Goal: Transaction & Acquisition: Book appointment/travel/reservation

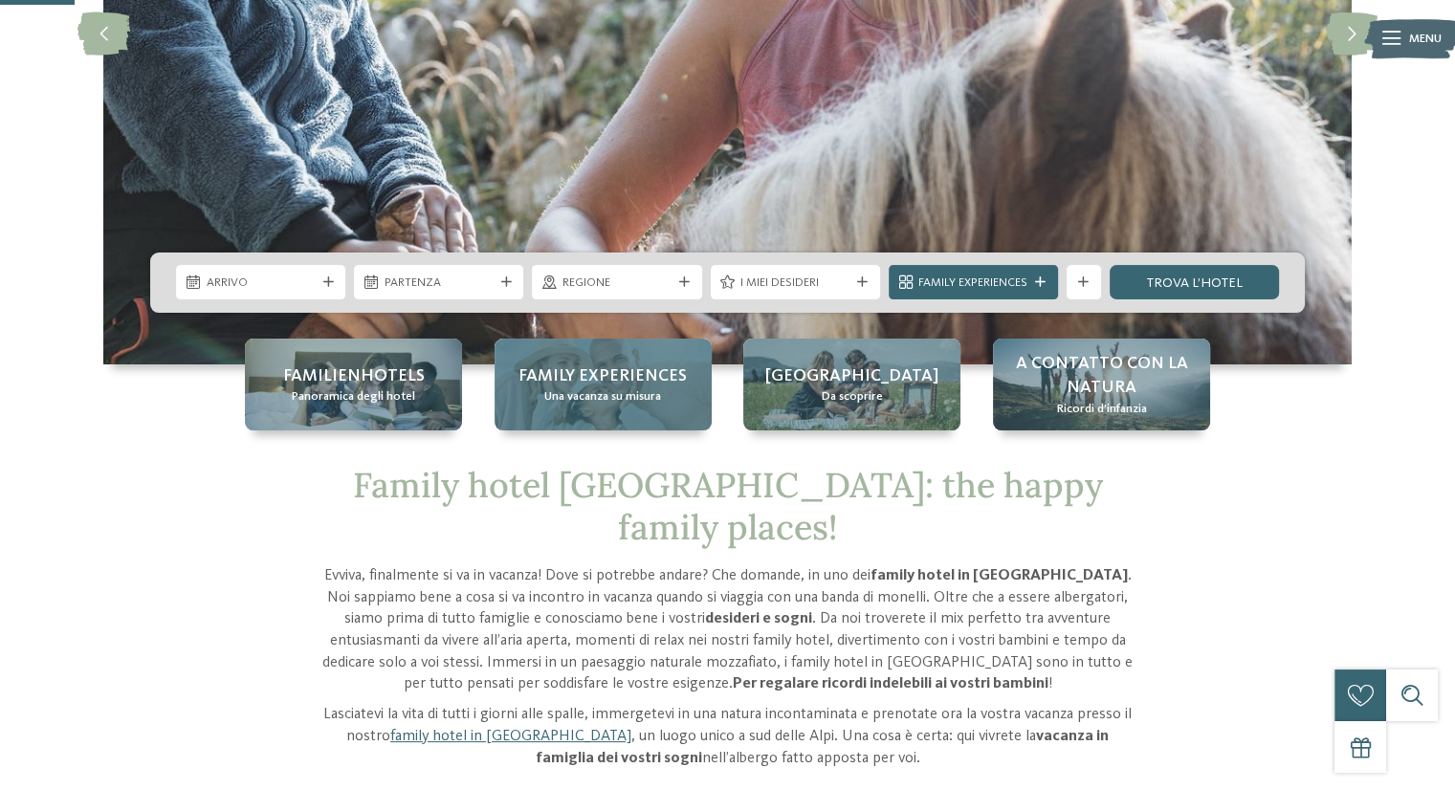
click at [582, 378] on span "Family experiences" at bounding box center [602, 376] width 168 height 24
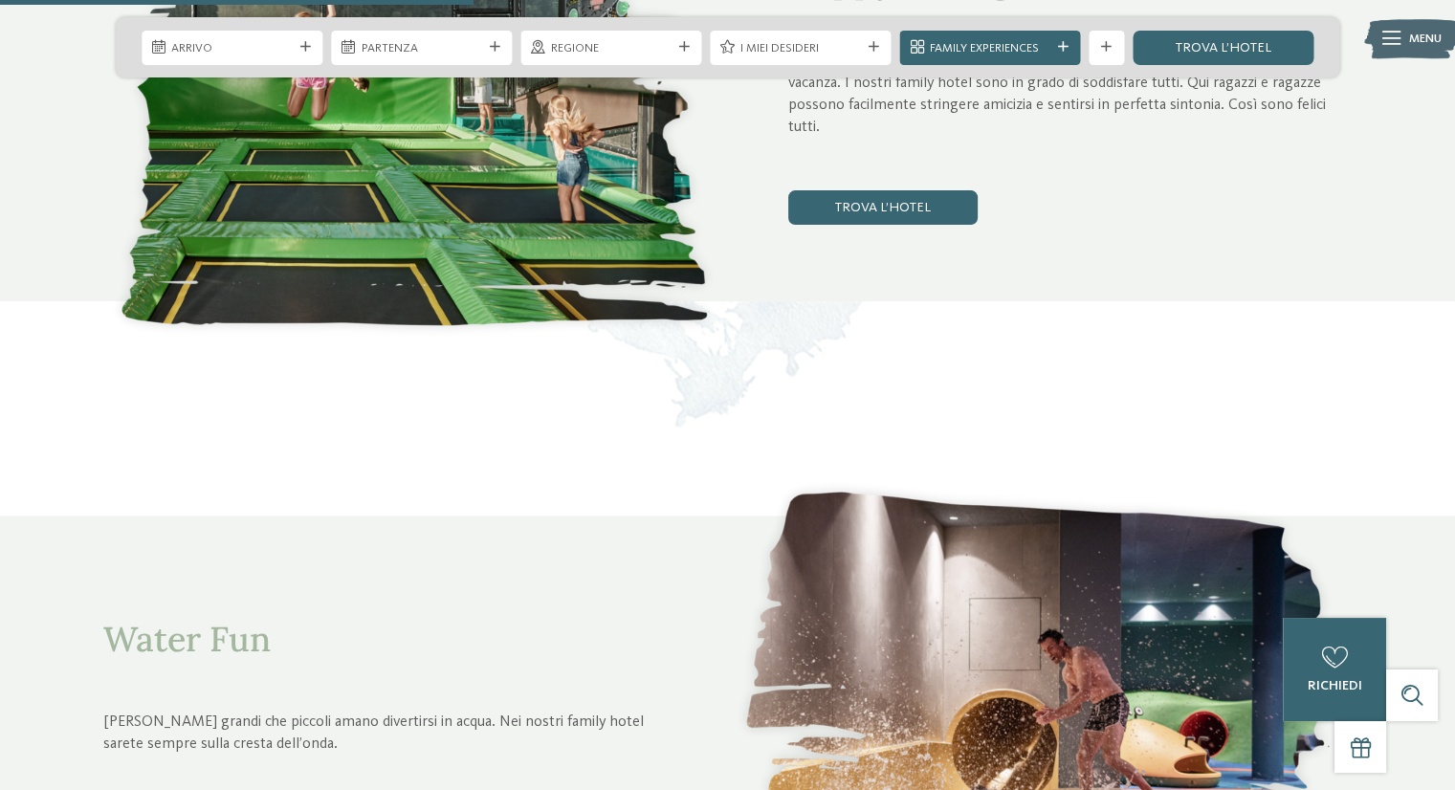
scroll to position [2391, 0]
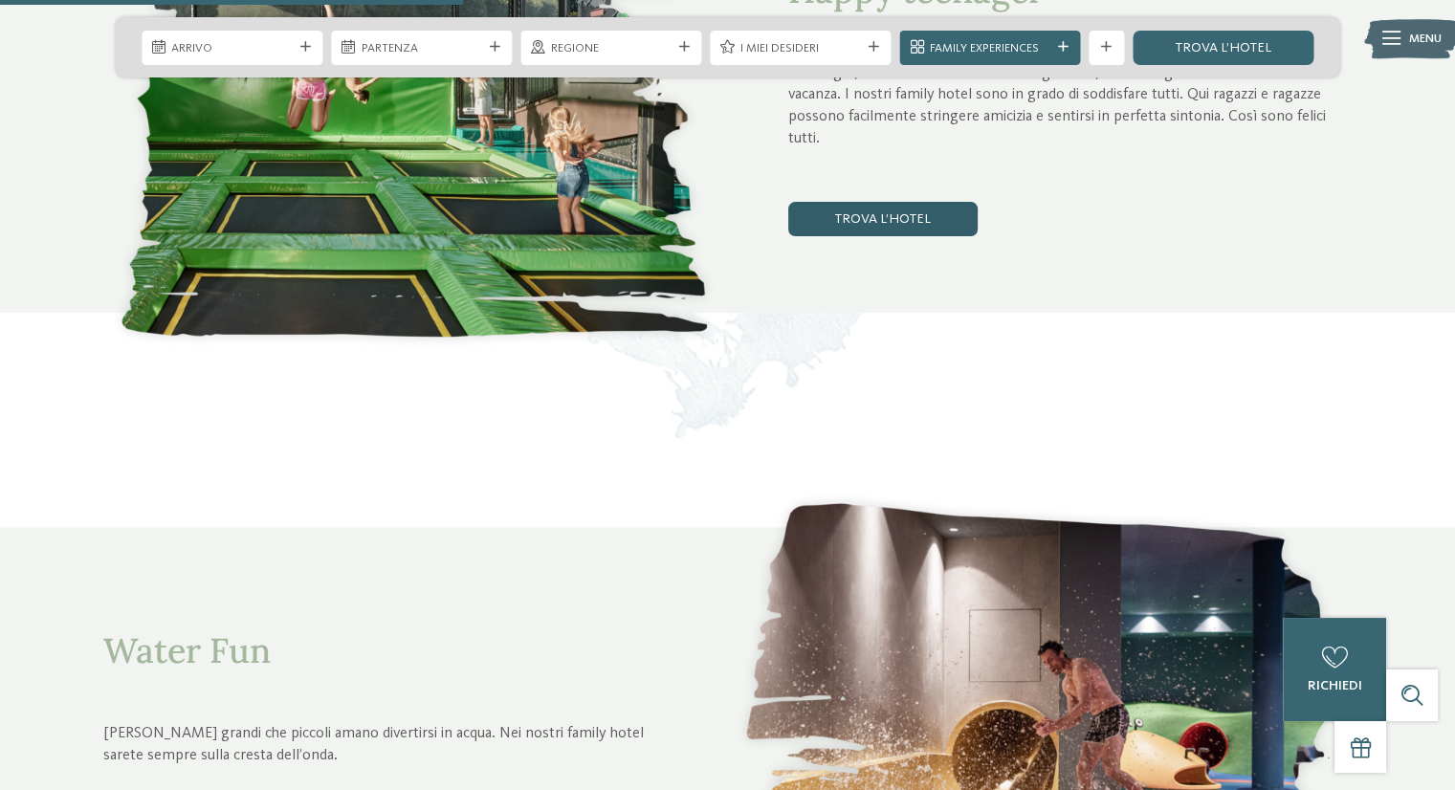
click at [914, 218] on link "trova l’hotel" at bounding box center [882, 219] width 189 height 34
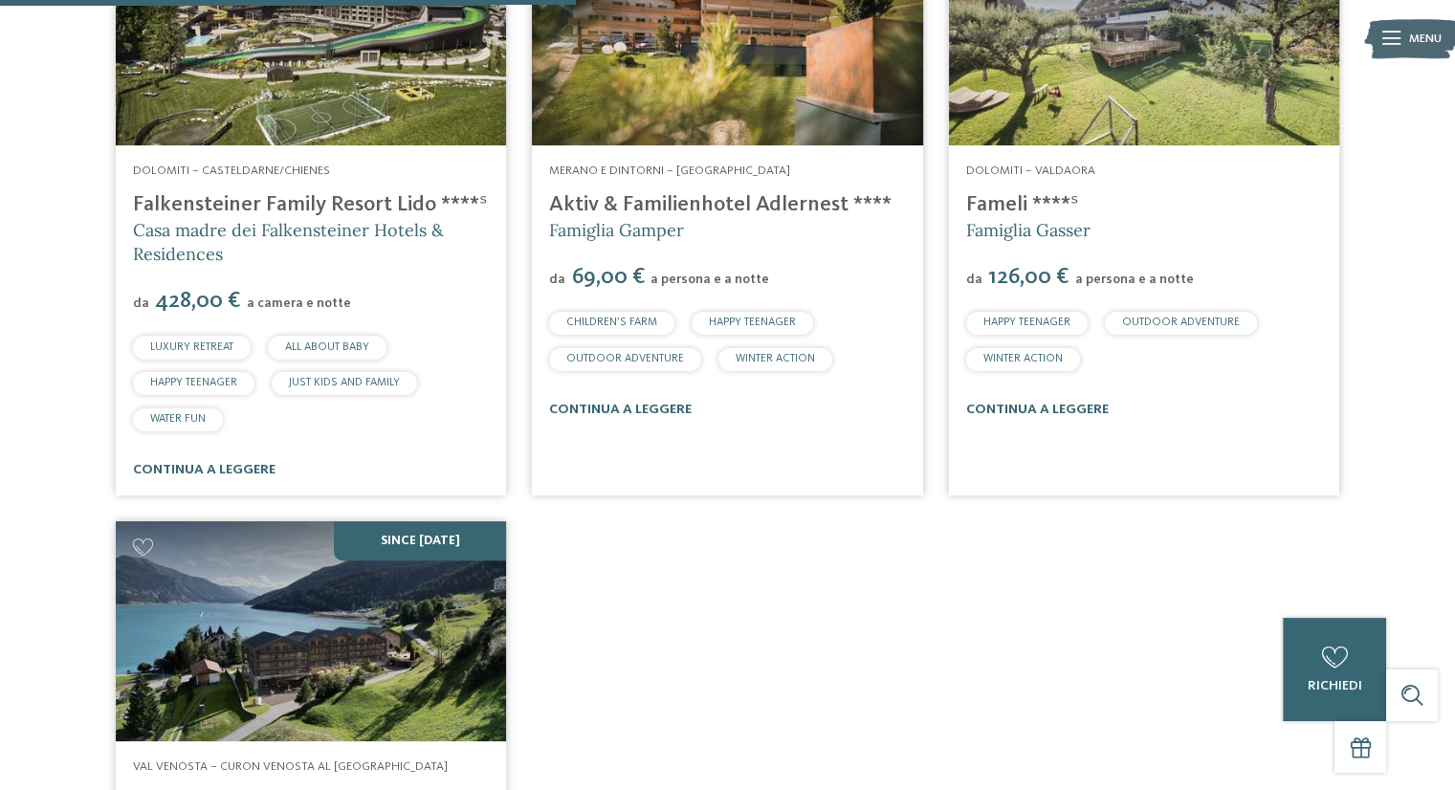
scroll to position [650, 0]
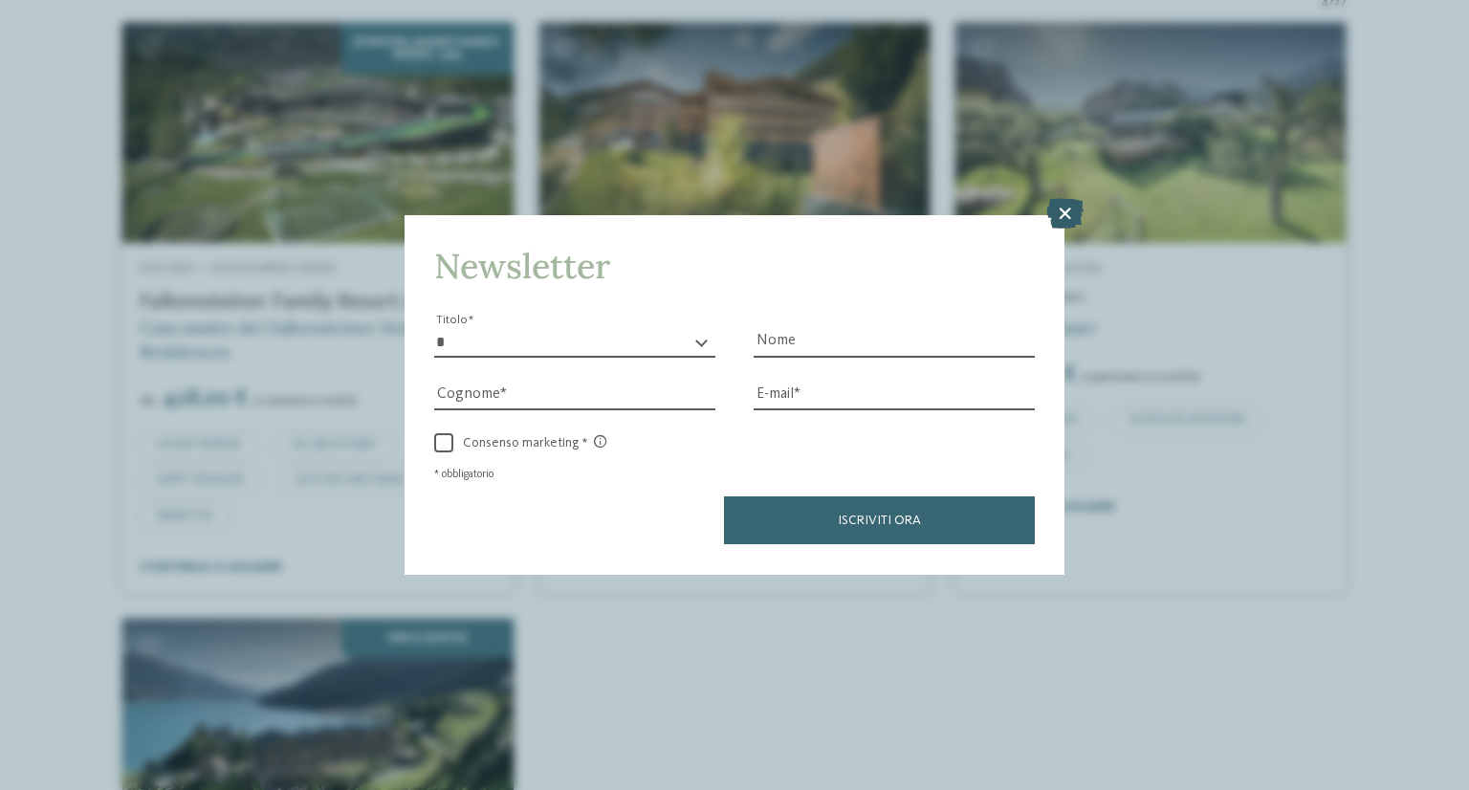
click at [1075, 216] on icon at bounding box center [1064, 214] width 37 height 31
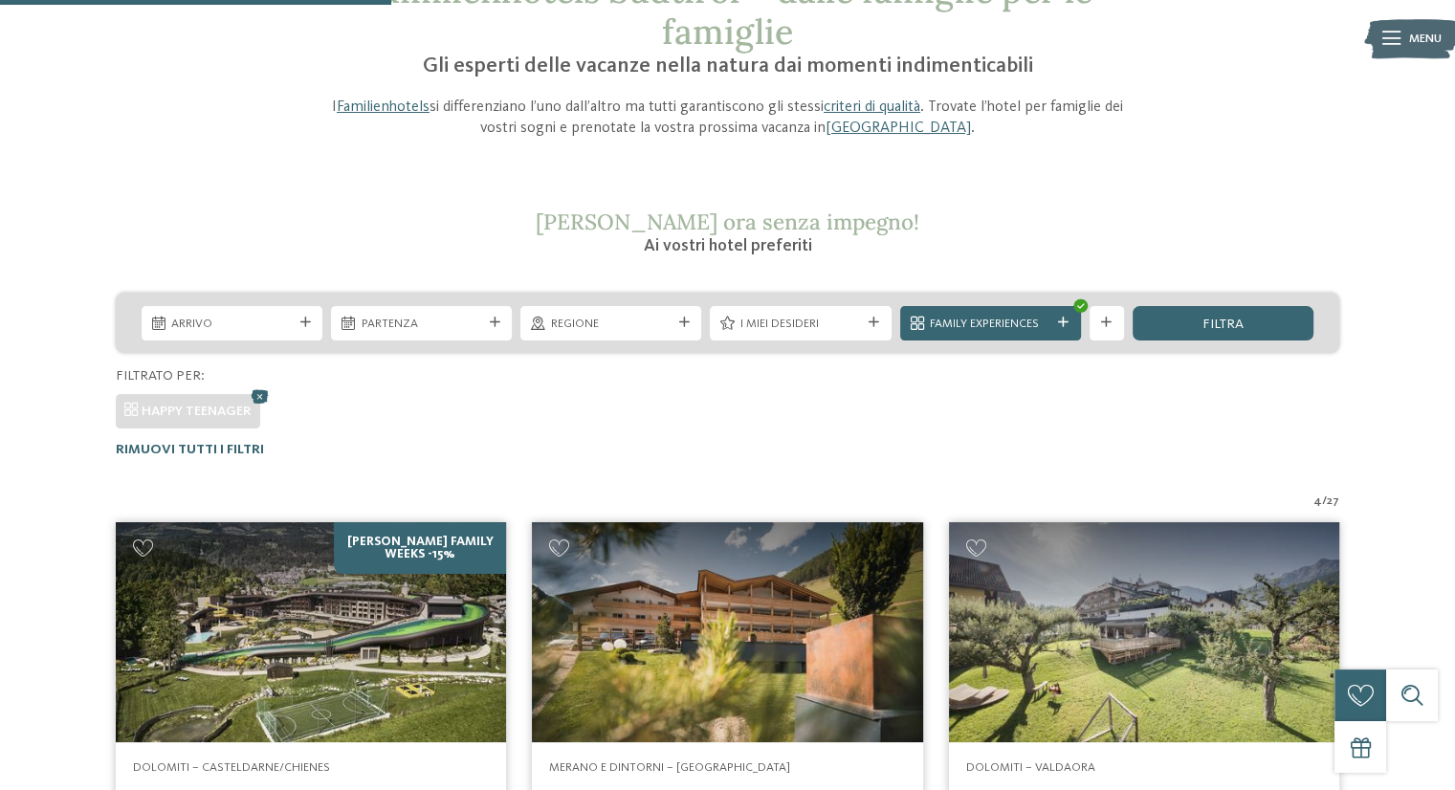
scroll to position [0, 0]
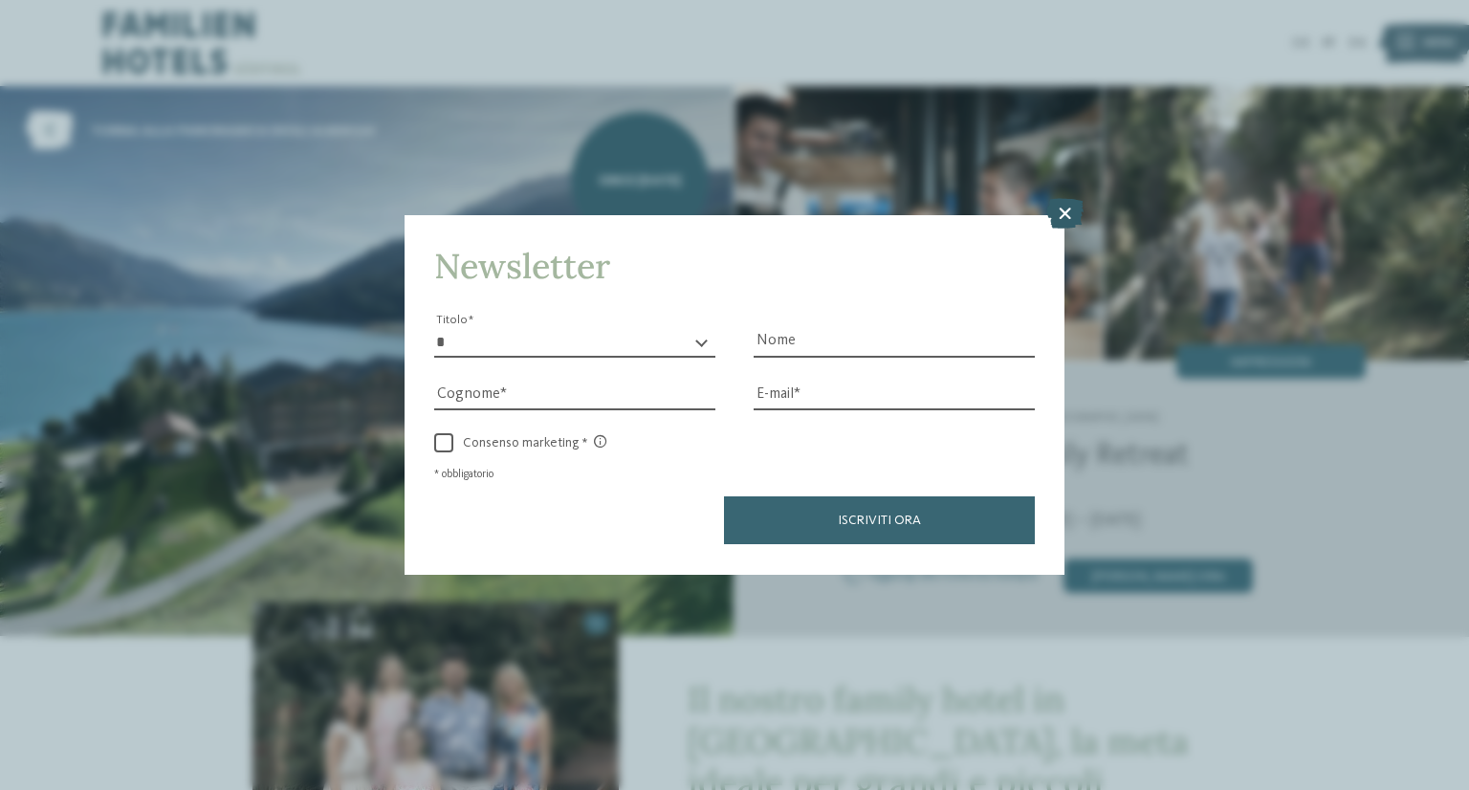
click at [1068, 211] on icon at bounding box center [1064, 214] width 37 height 31
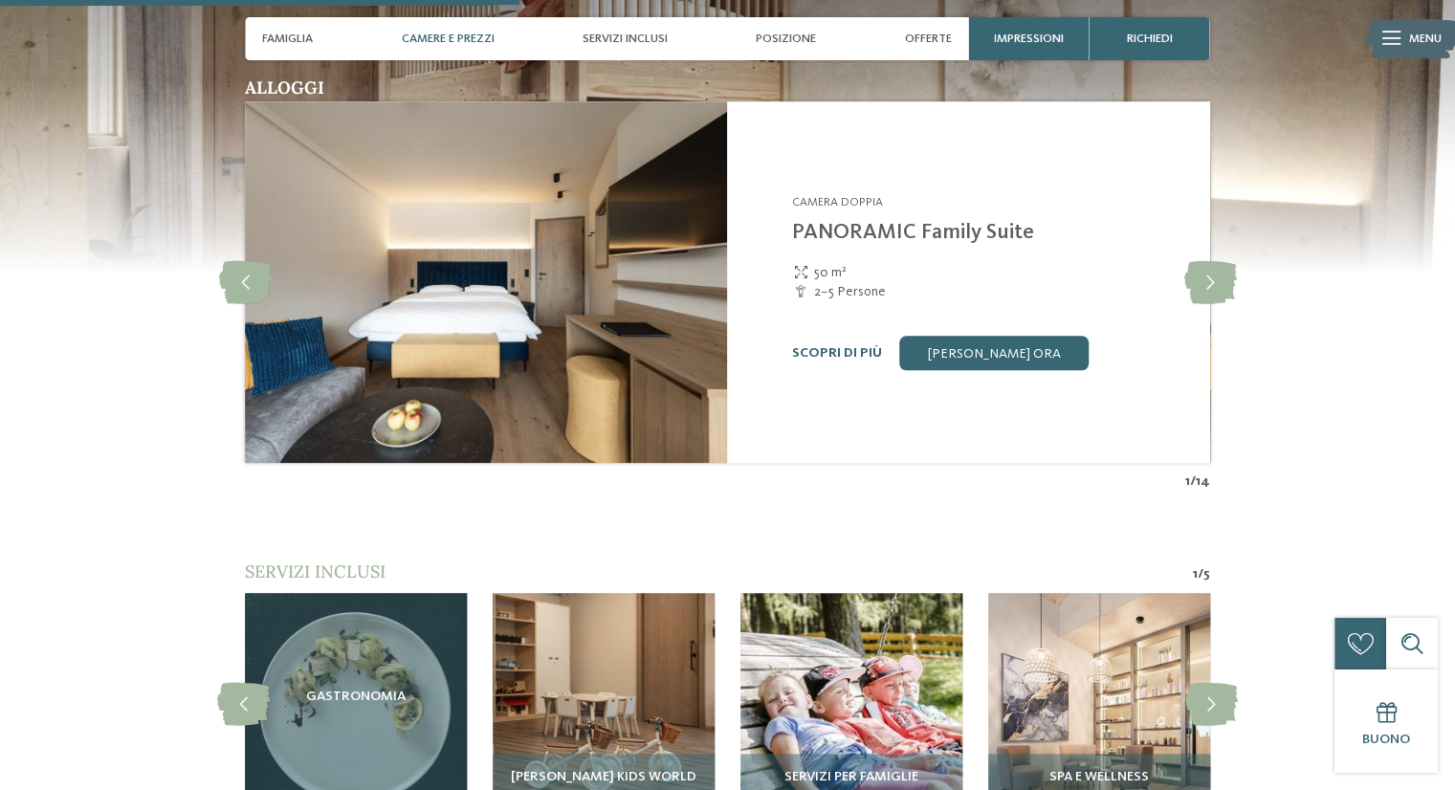
scroll to position [1817, 0]
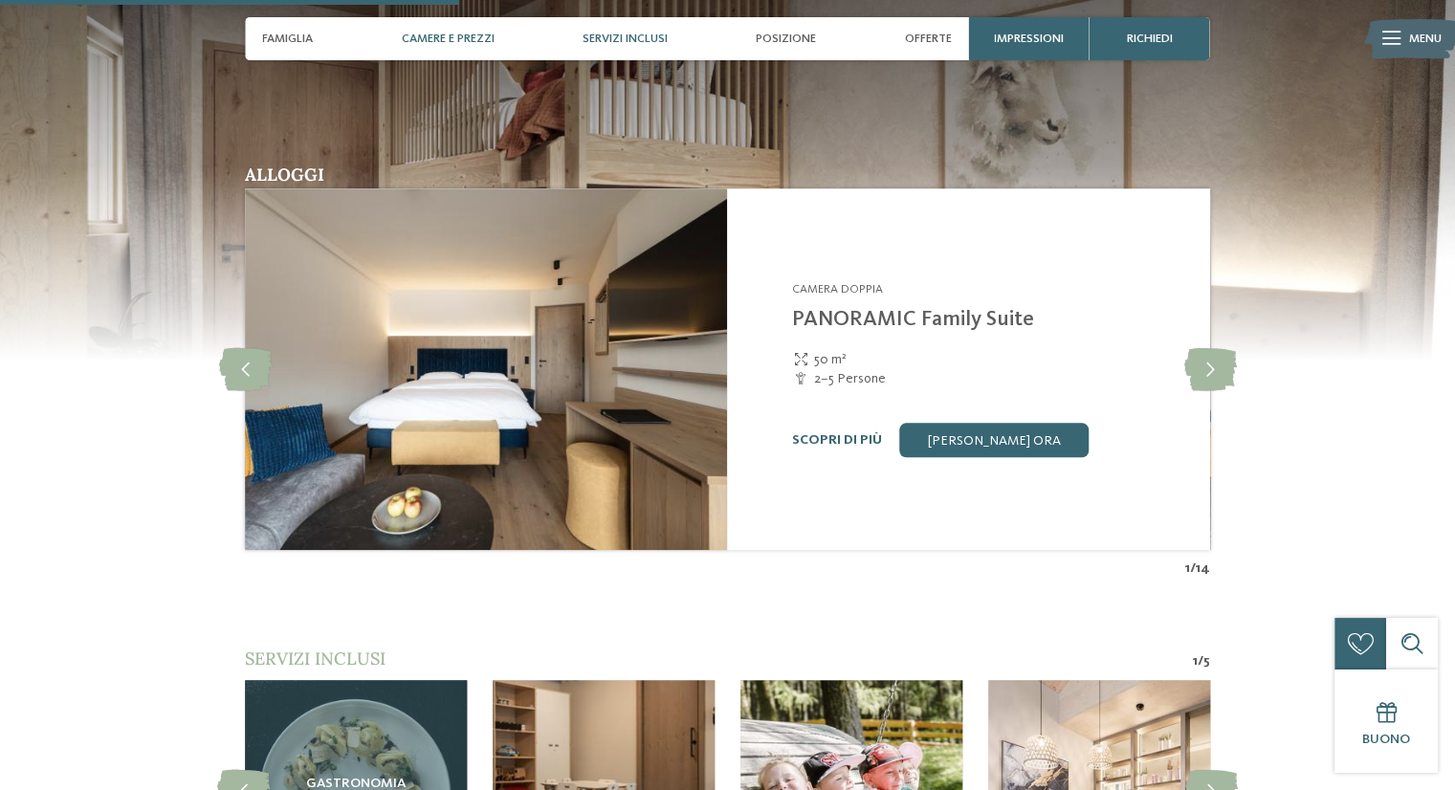
click at [647, 29] on div "Servizi inclusi" at bounding box center [625, 38] width 102 height 43
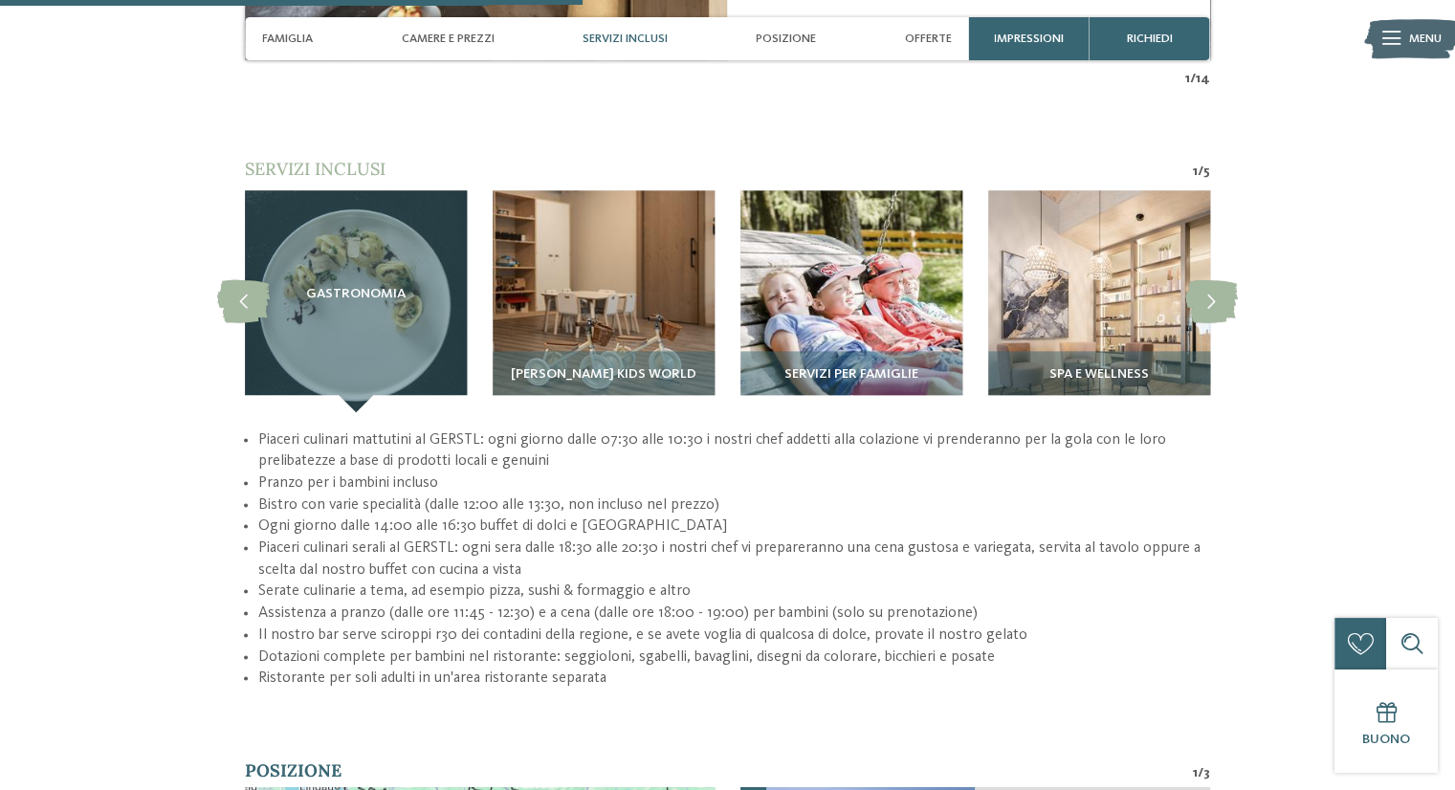
scroll to position [2342, 0]
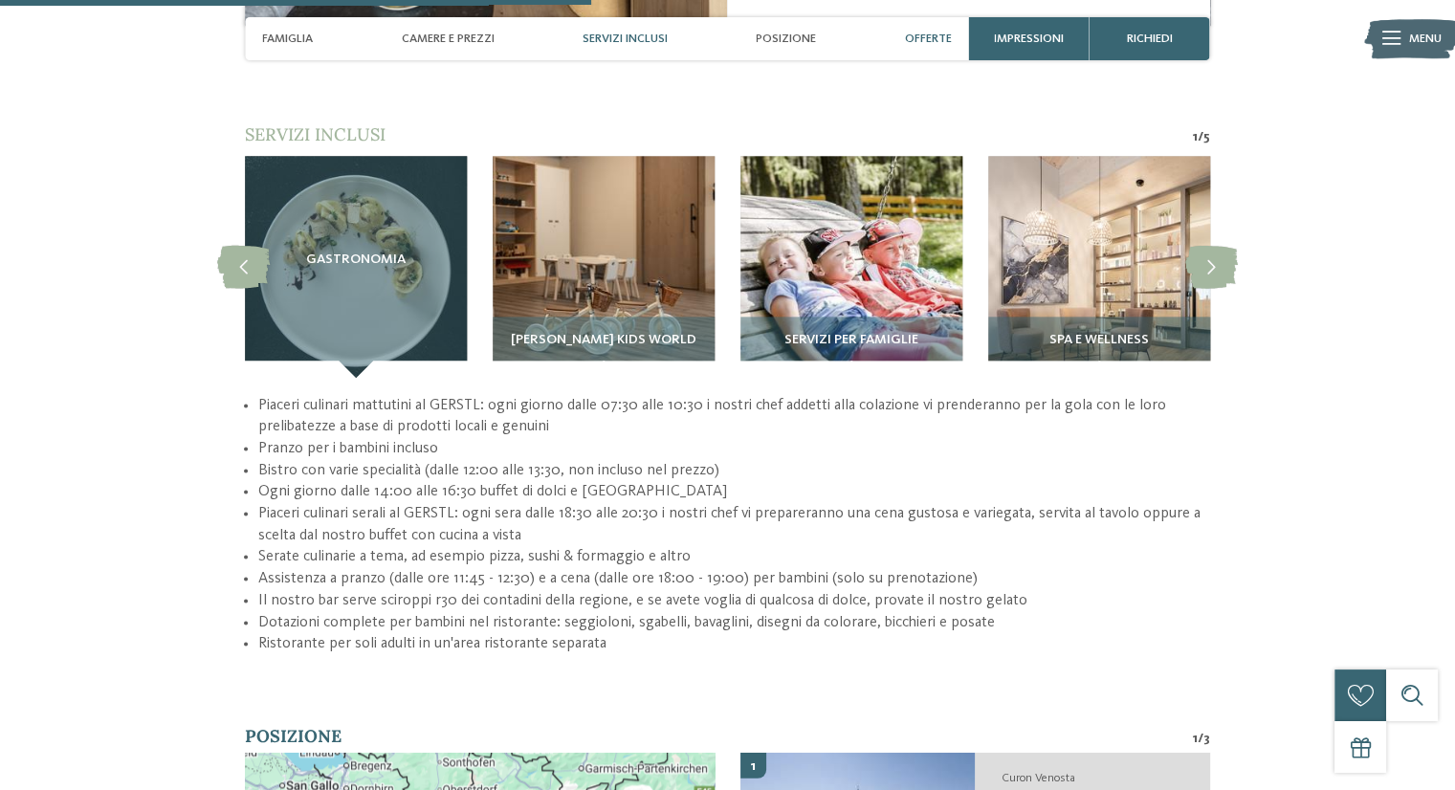
click at [925, 37] on span "Offerte" at bounding box center [928, 39] width 47 height 14
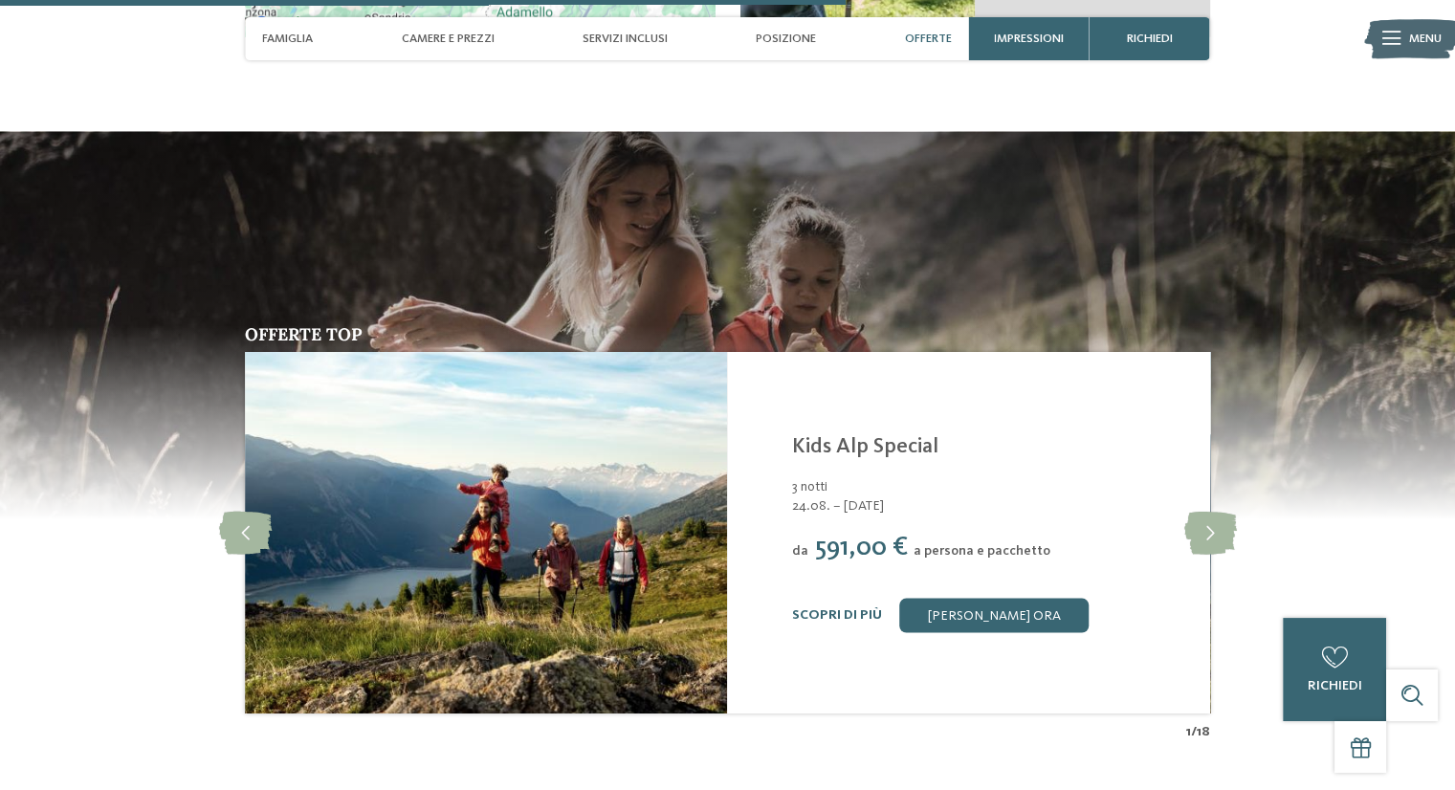
scroll to position [3436, 0]
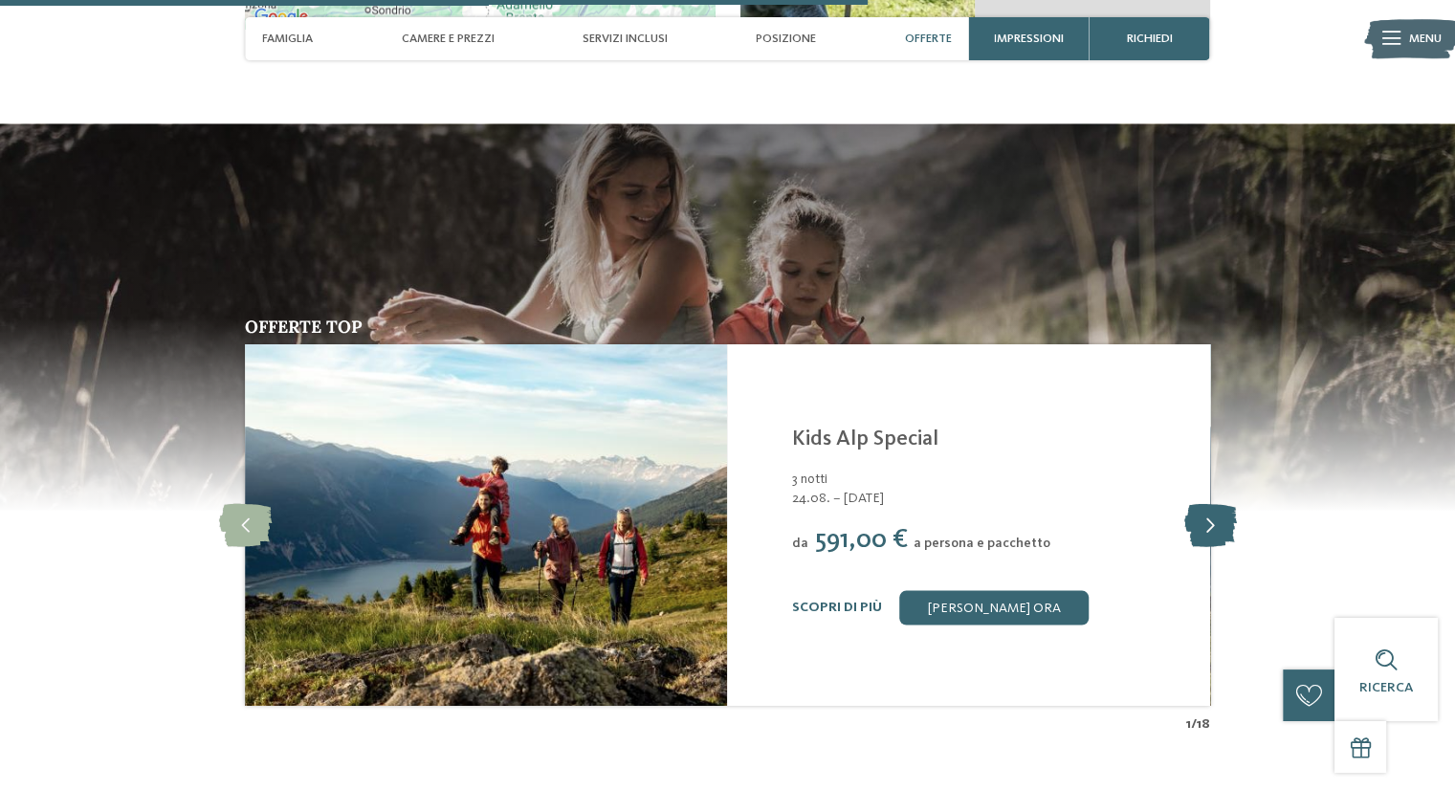
click at [1198, 514] on icon at bounding box center [1209, 524] width 53 height 43
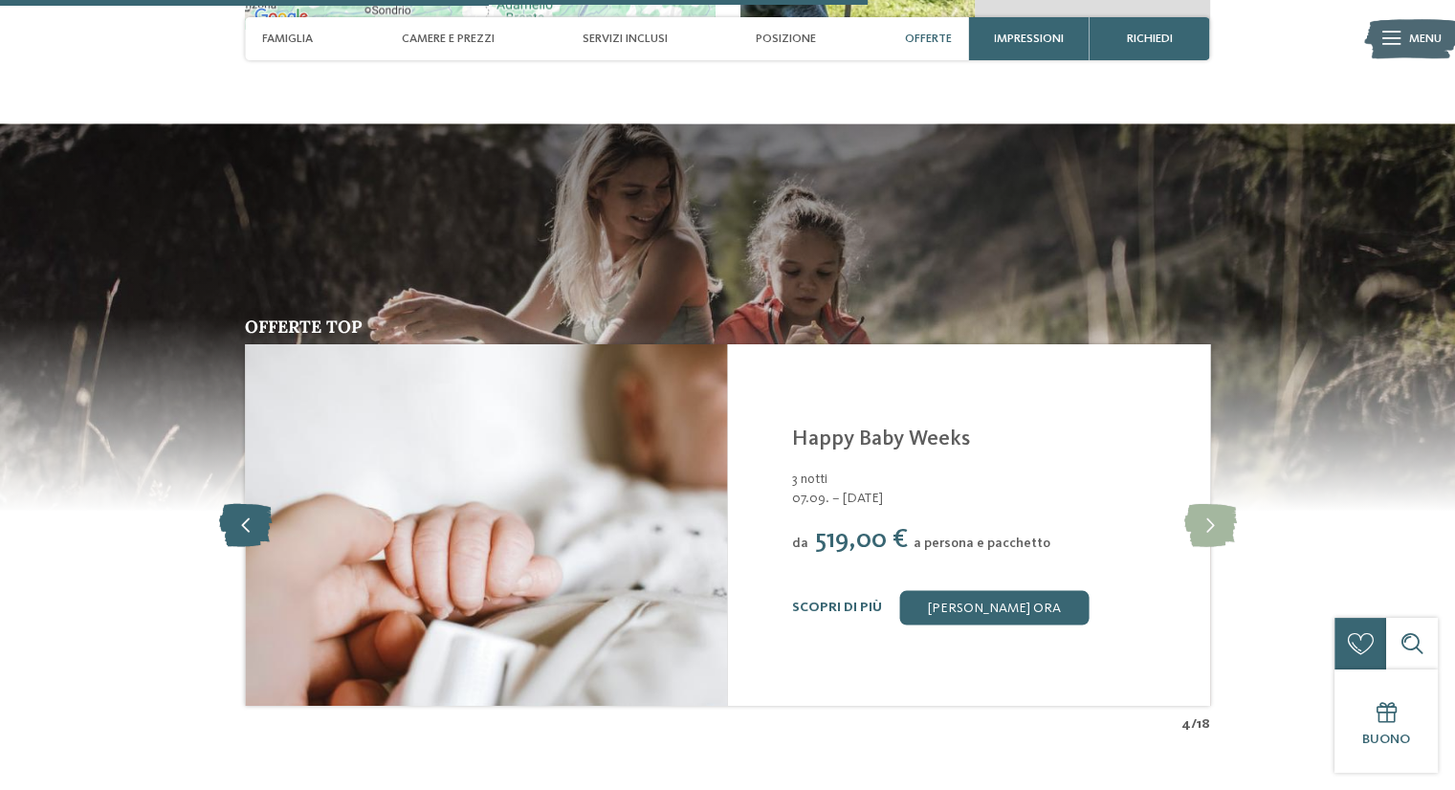
click at [259, 503] on icon at bounding box center [245, 524] width 53 height 43
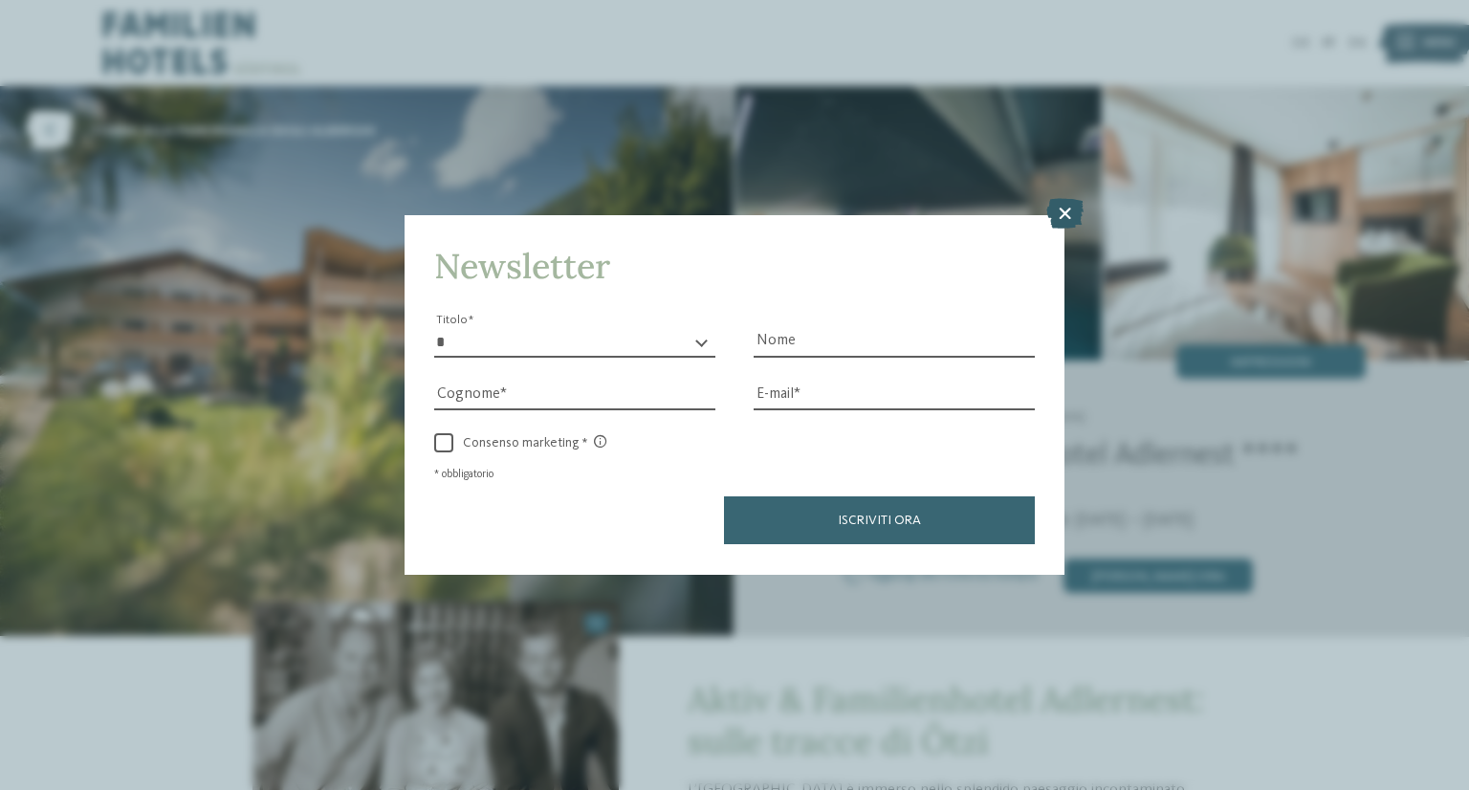
click at [1064, 211] on icon at bounding box center [1064, 214] width 37 height 31
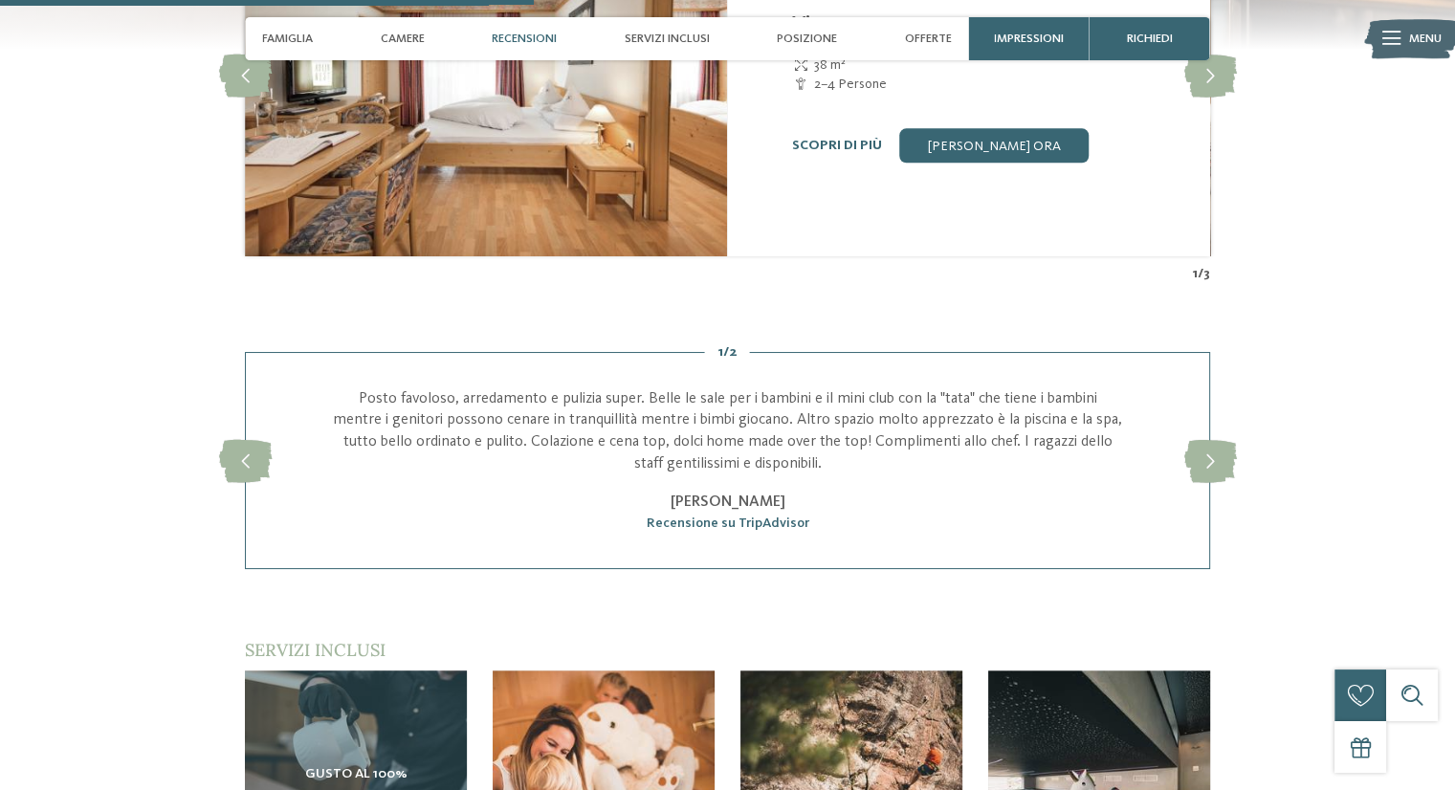
scroll to position [1722, 0]
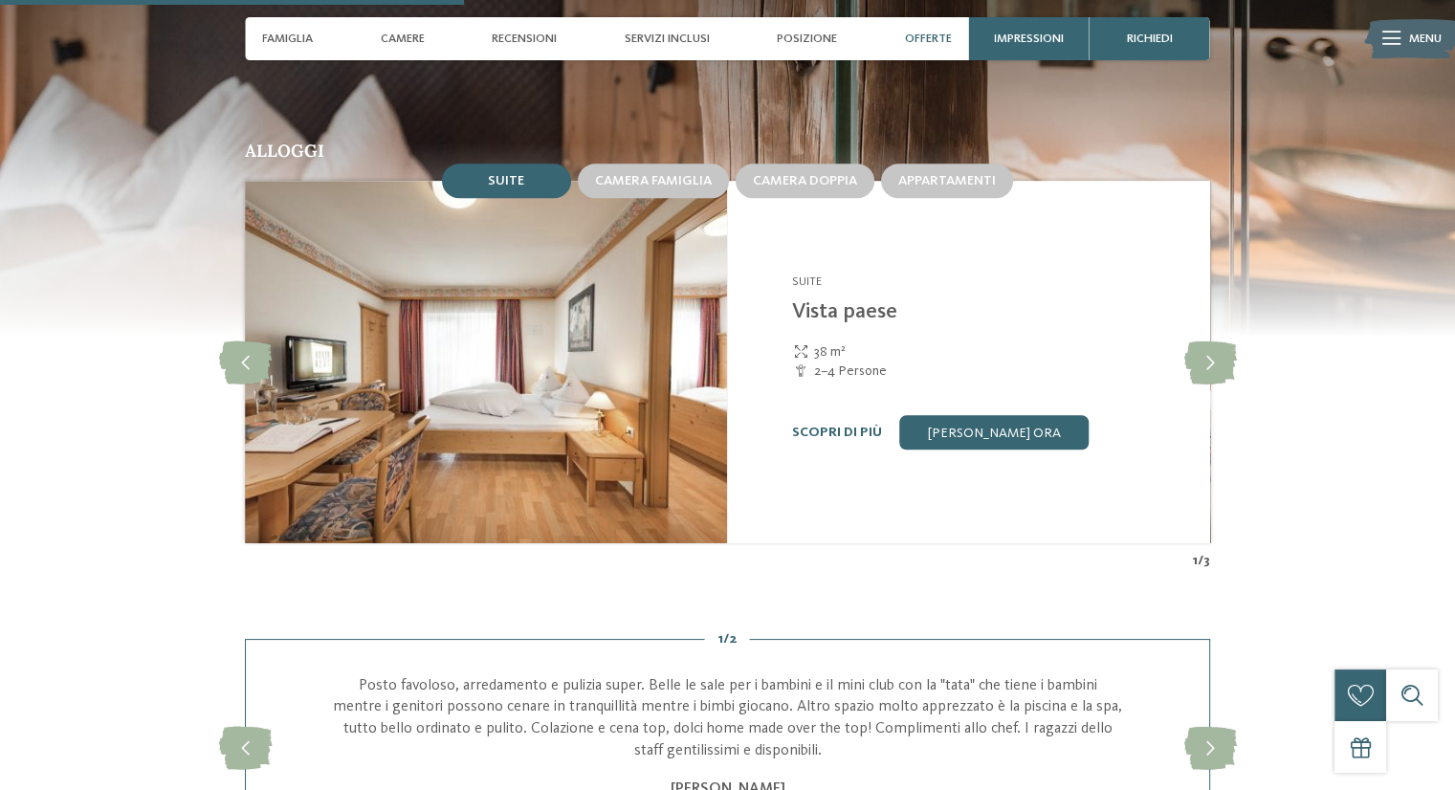
click at [930, 32] on span "Offerte" at bounding box center [928, 39] width 47 height 14
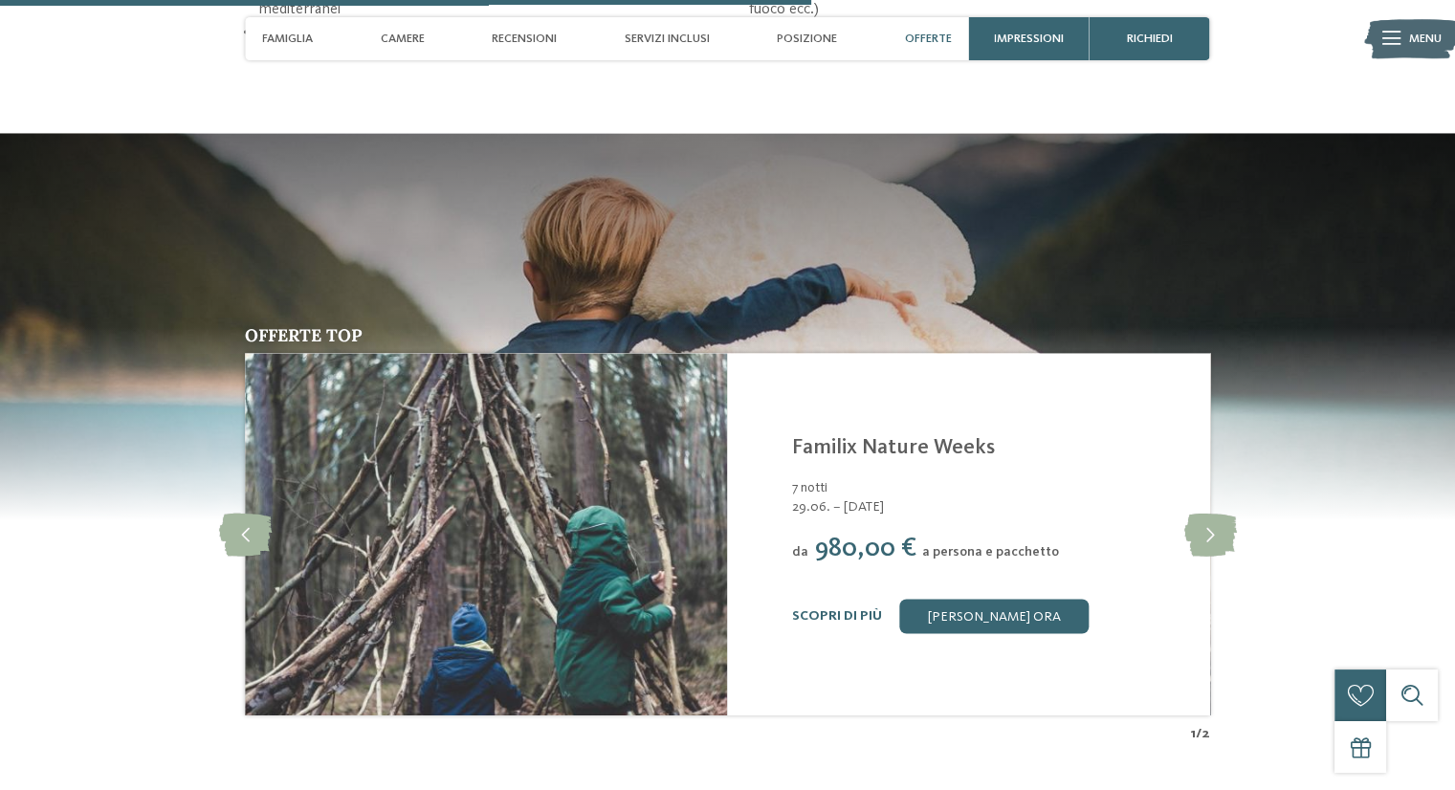
scroll to position [3013, 0]
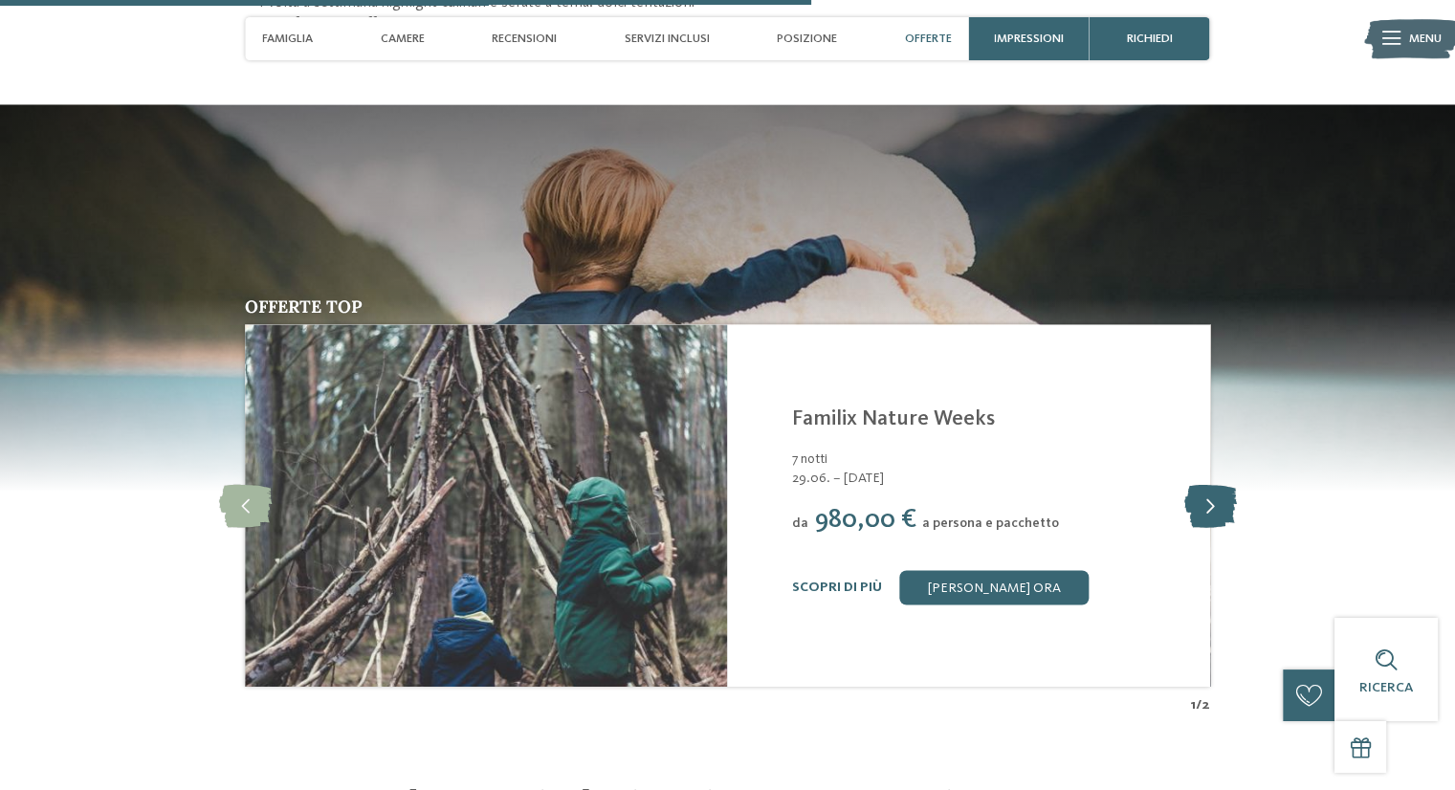
click at [1214, 504] on icon at bounding box center [1209, 505] width 53 height 43
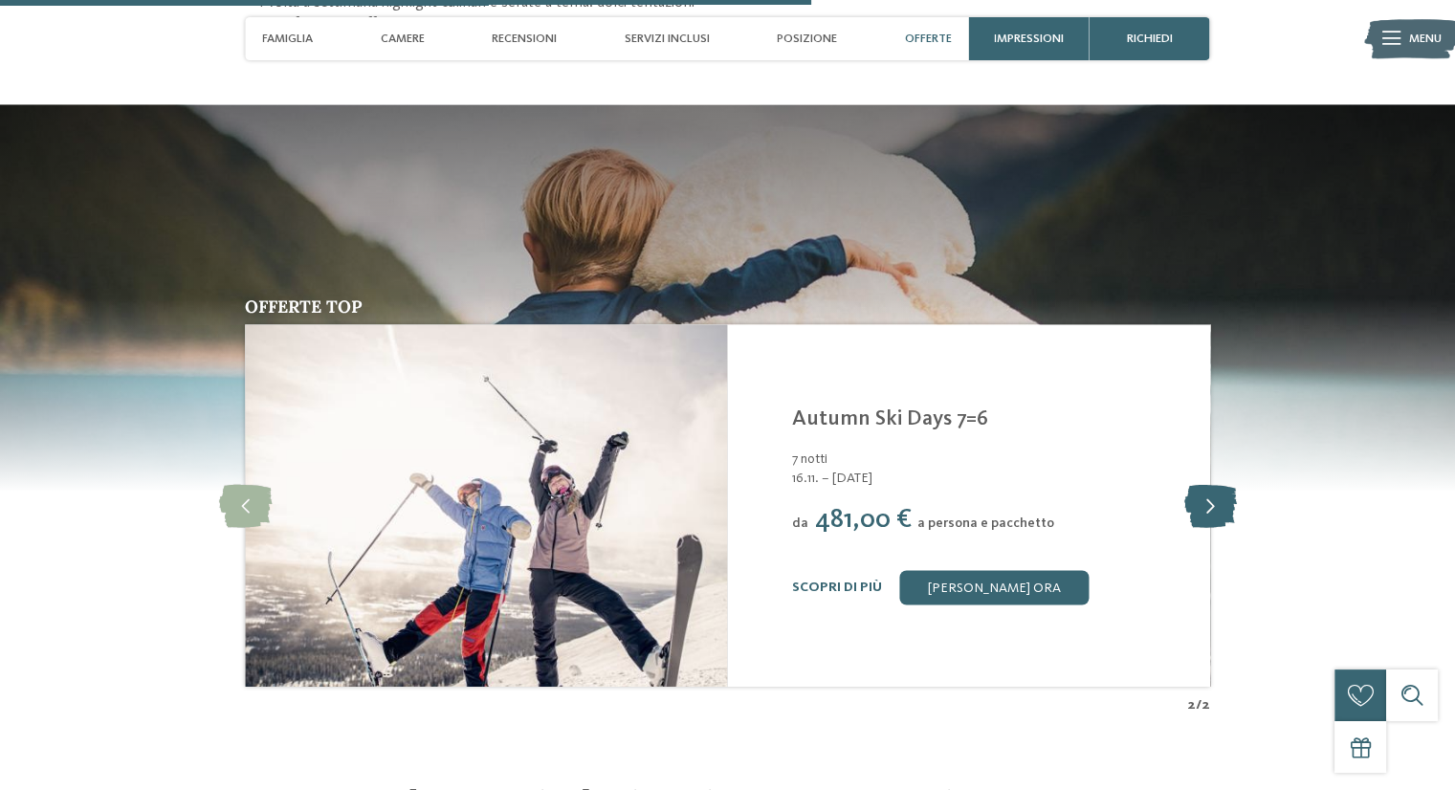
click at [1213, 504] on icon at bounding box center [1209, 505] width 53 height 43
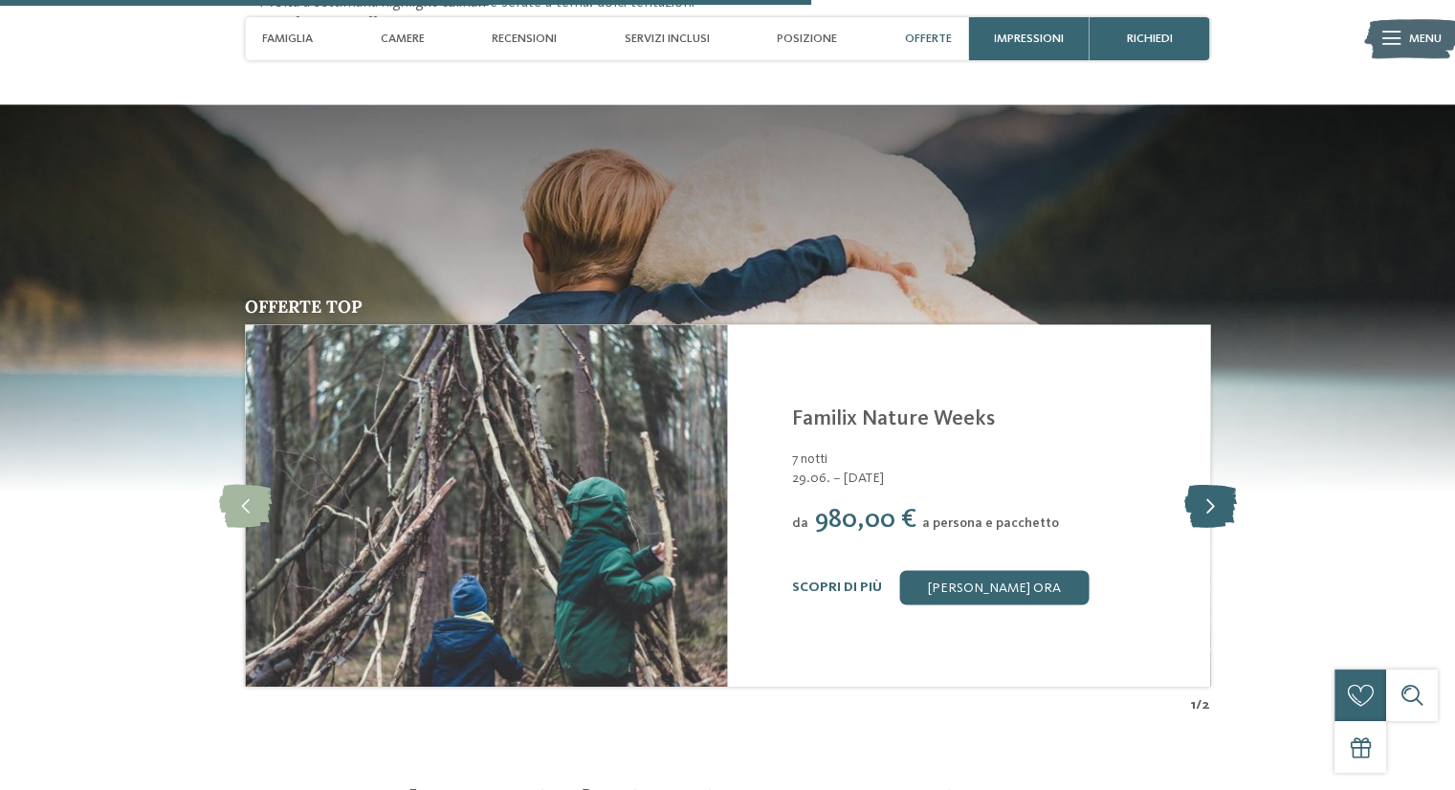
click at [1213, 504] on icon at bounding box center [1209, 505] width 53 height 43
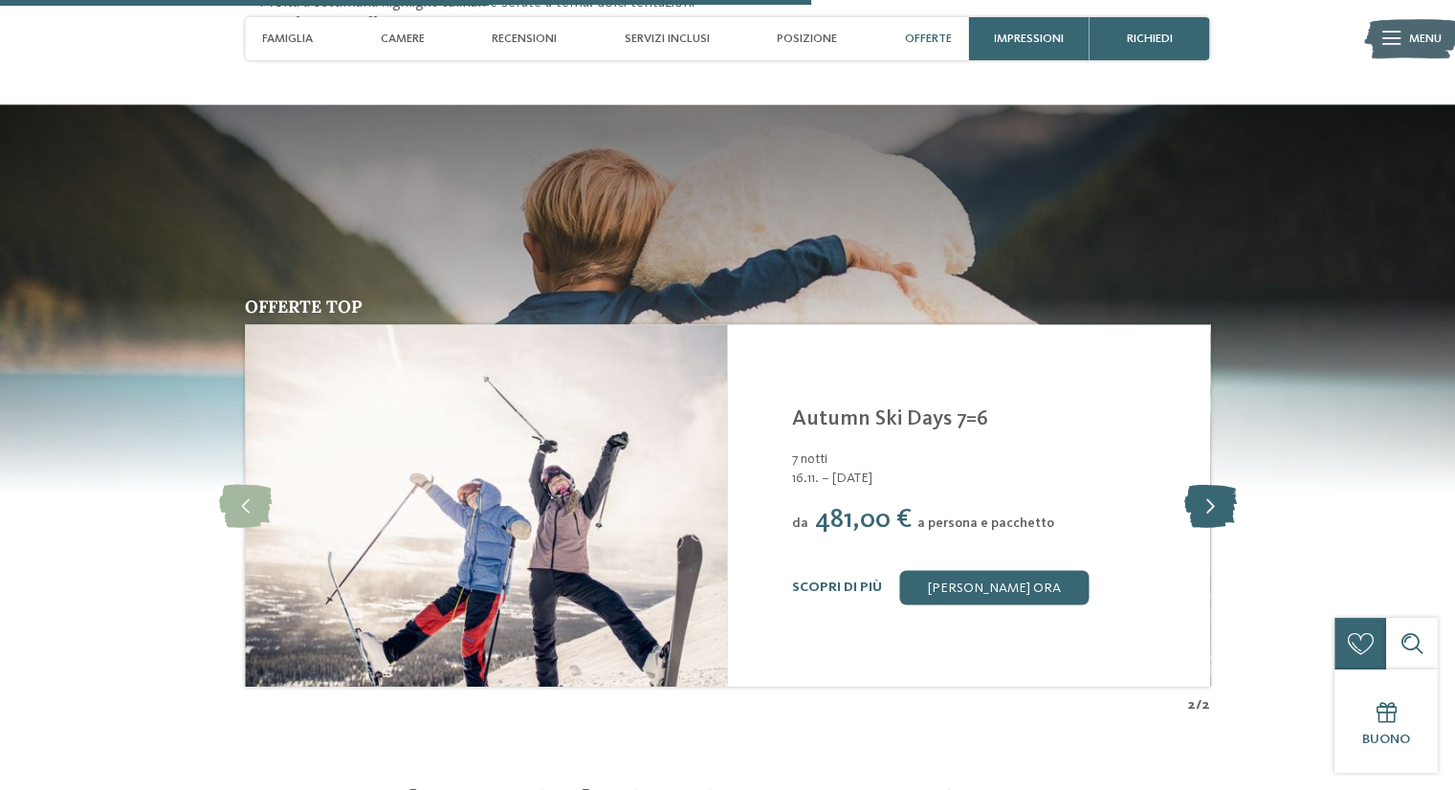
click at [1213, 504] on icon at bounding box center [1209, 505] width 53 height 43
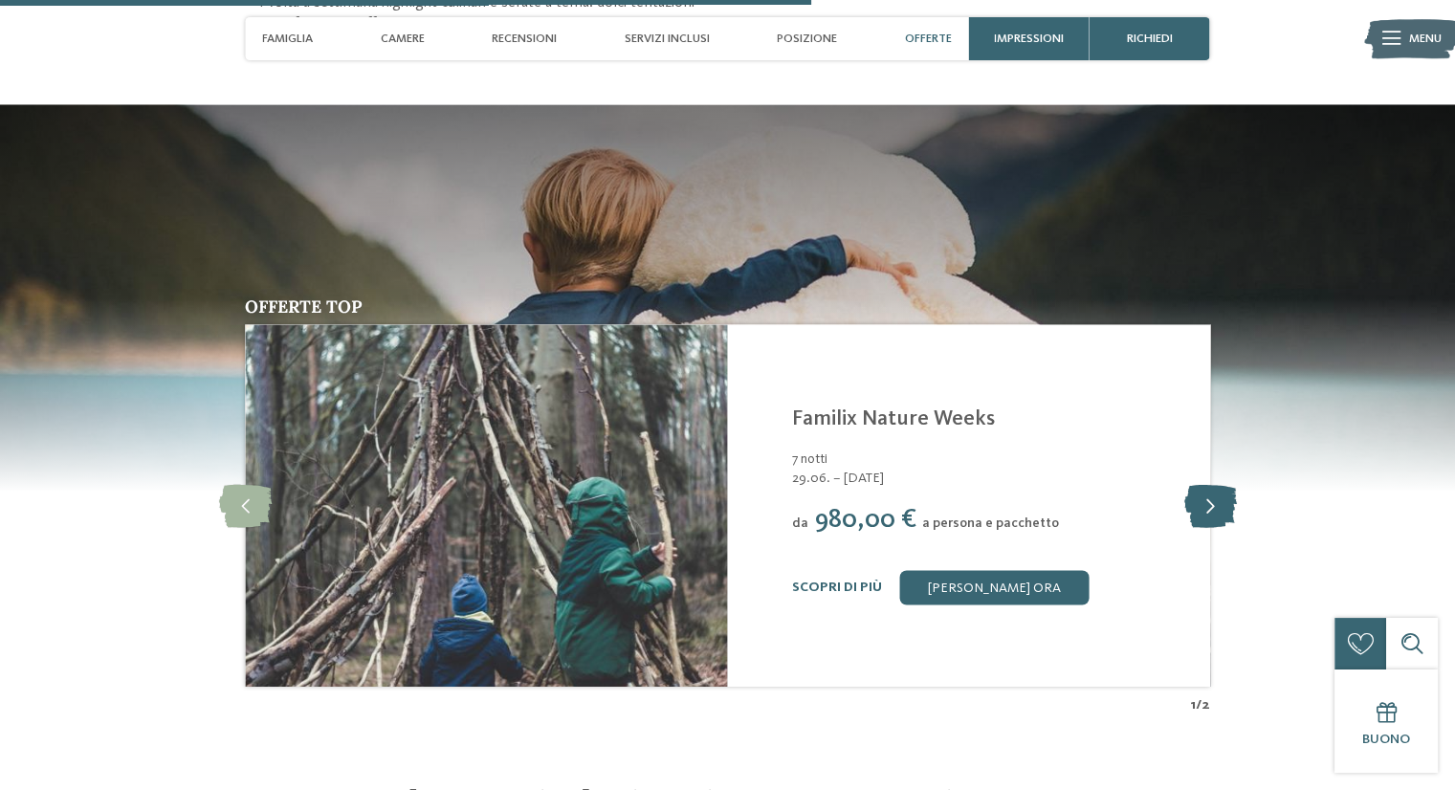
click at [1213, 504] on icon at bounding box center [1209, 505] width 53 height 43
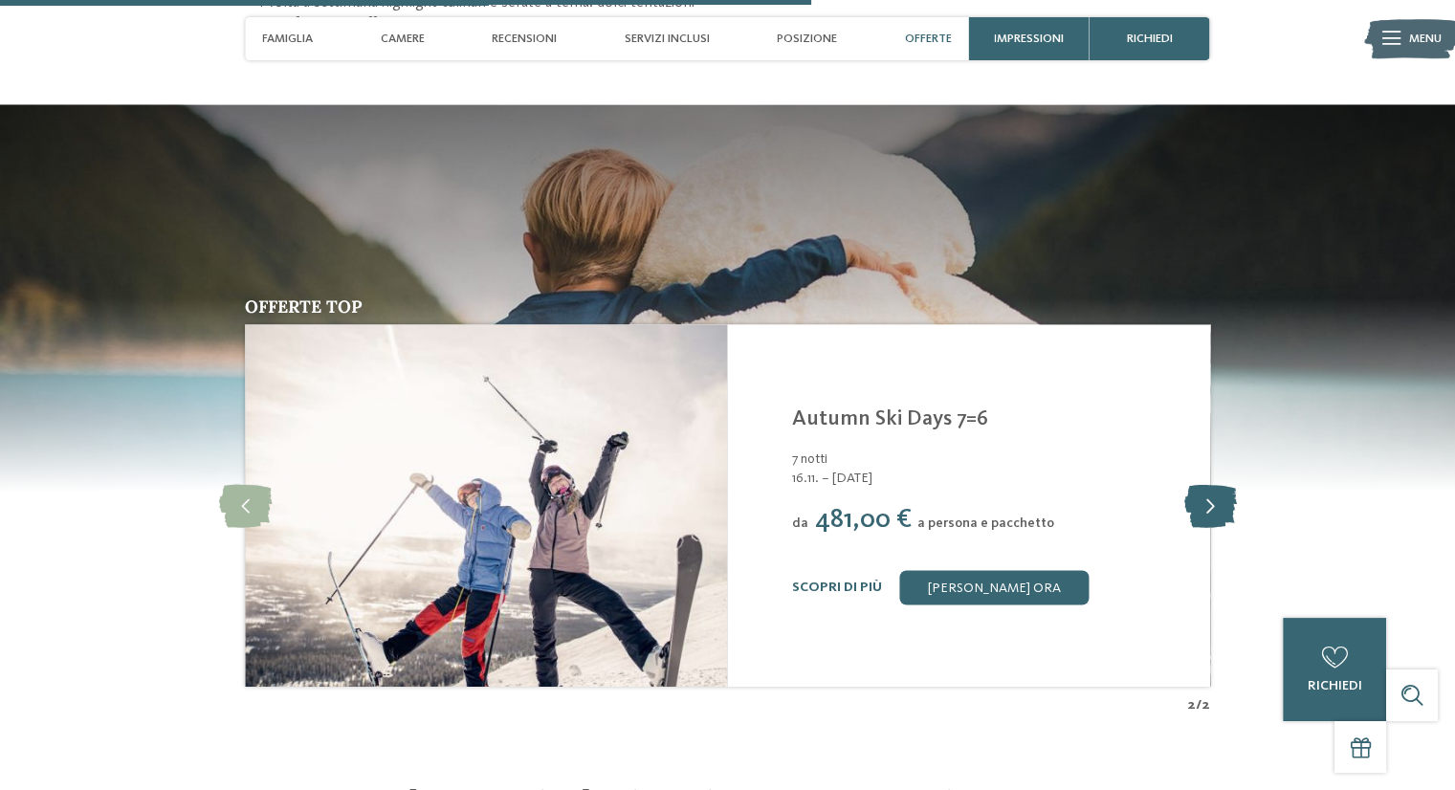
click at [1213, 504] on icon at bounding box center [1209, 505] width 53 height 43
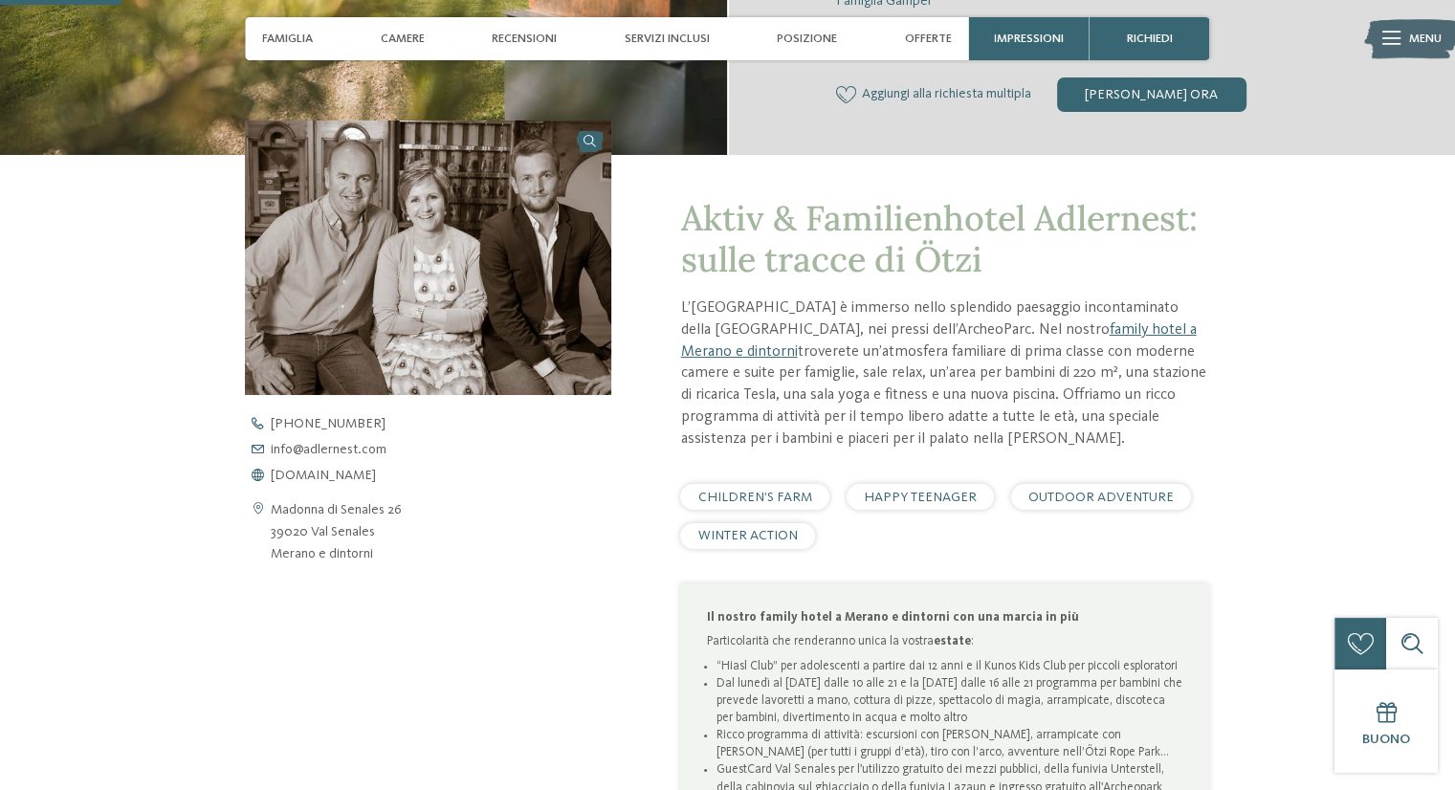
scroll to position [0, 0]
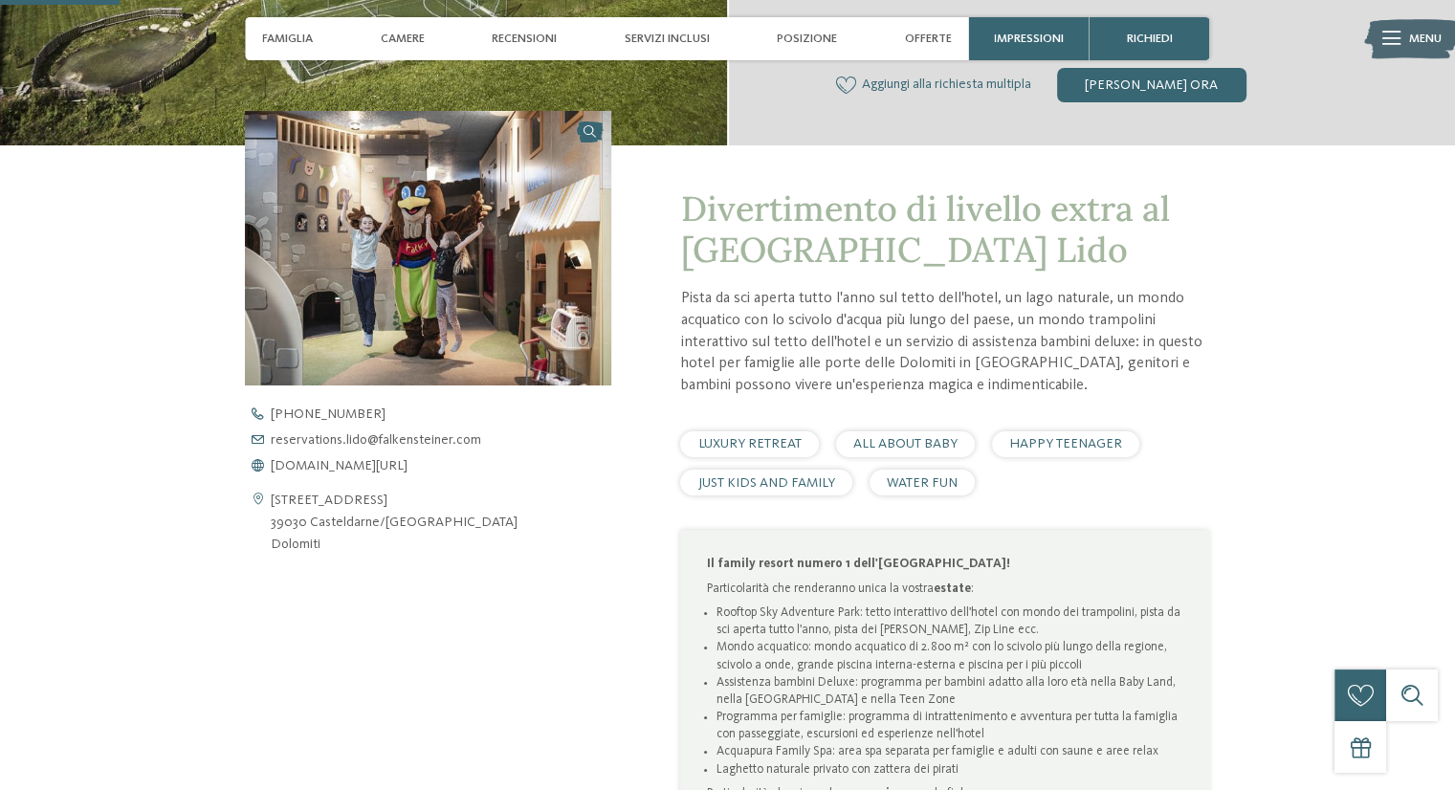
scroll to position [478, 0]
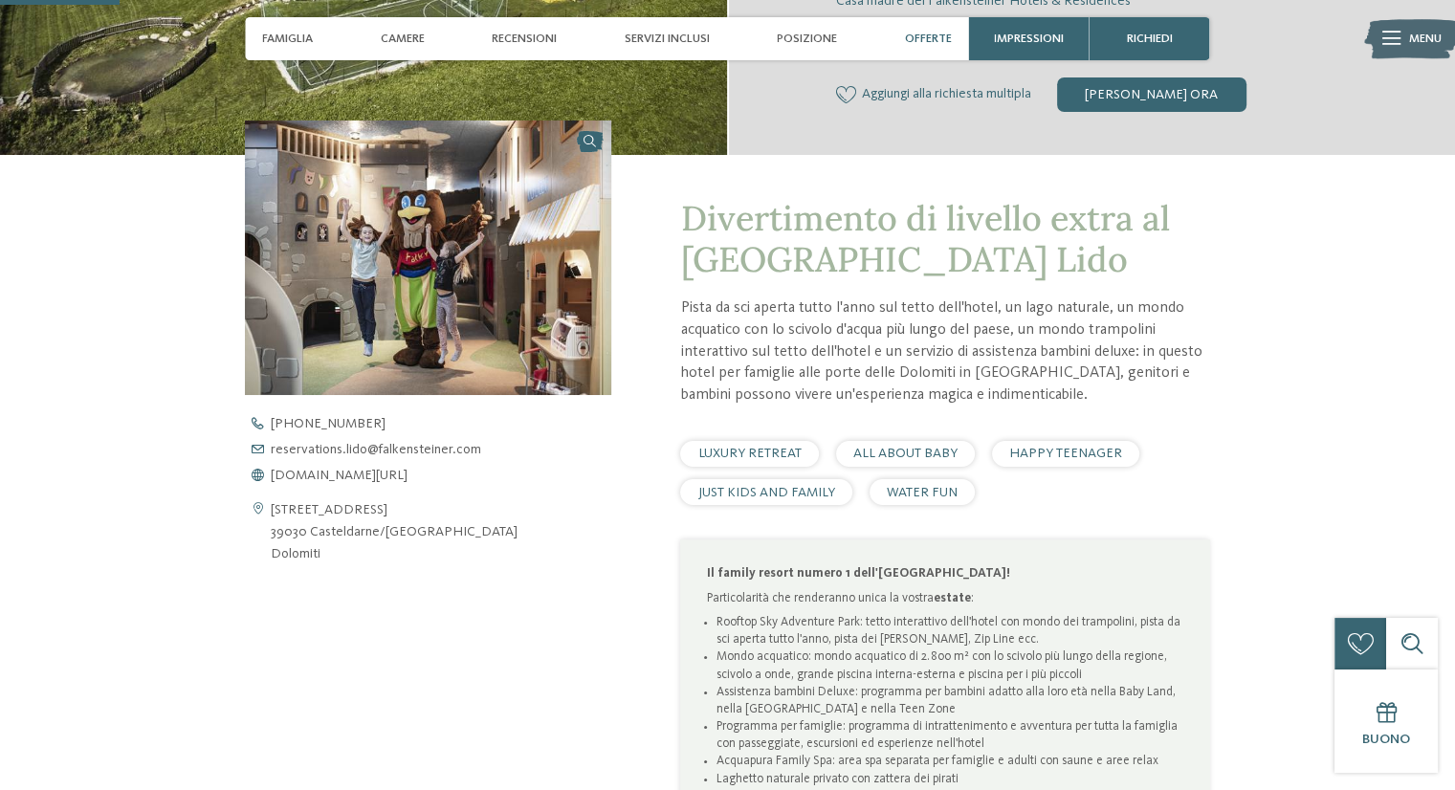
click at [926, 33] on span "Offerte" at bounding box center [928, 39] width 47 height 14
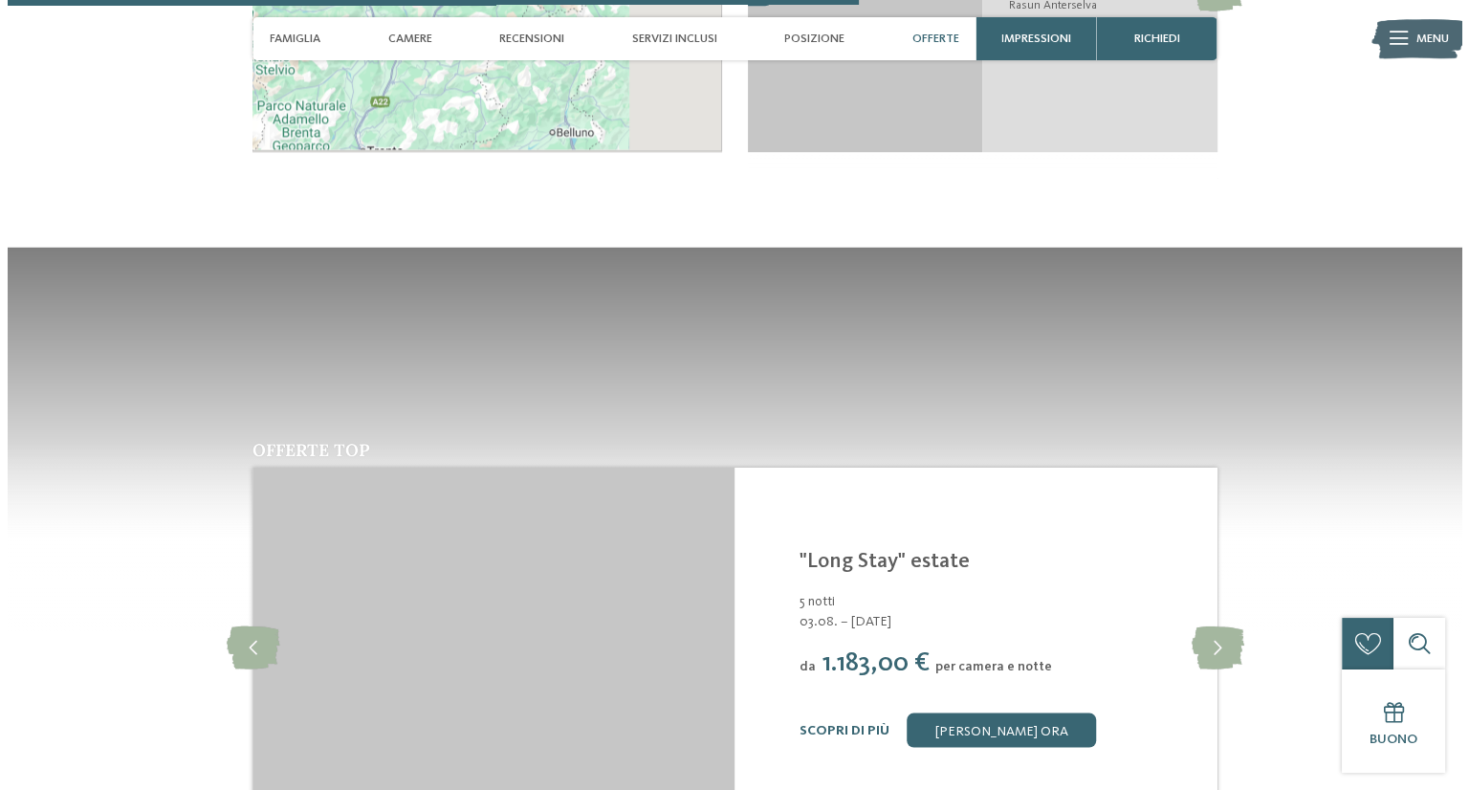
scroll to position [3447, 0]
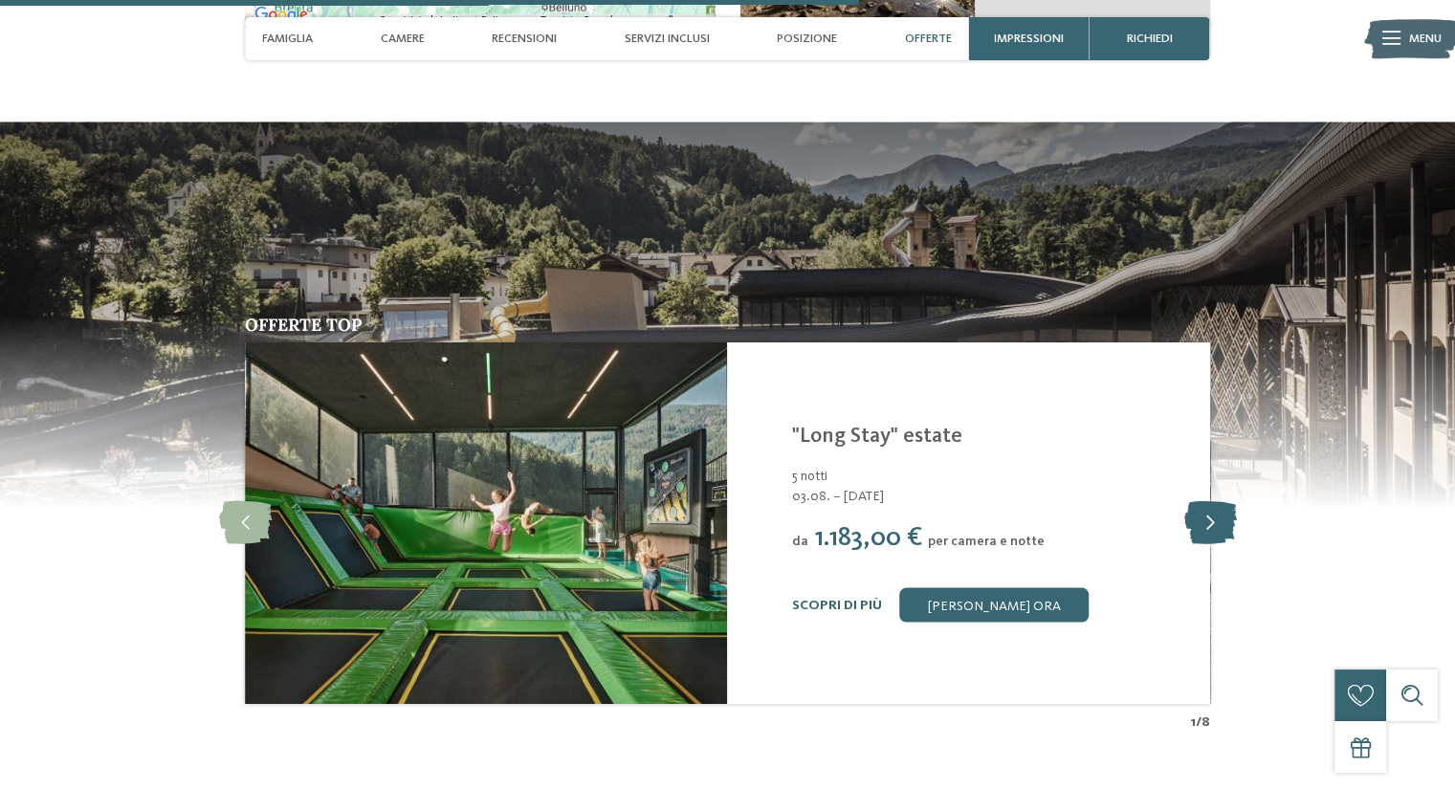
click at [1204, 505] on icon at bounding box center [1209, 522] width 53 height 43
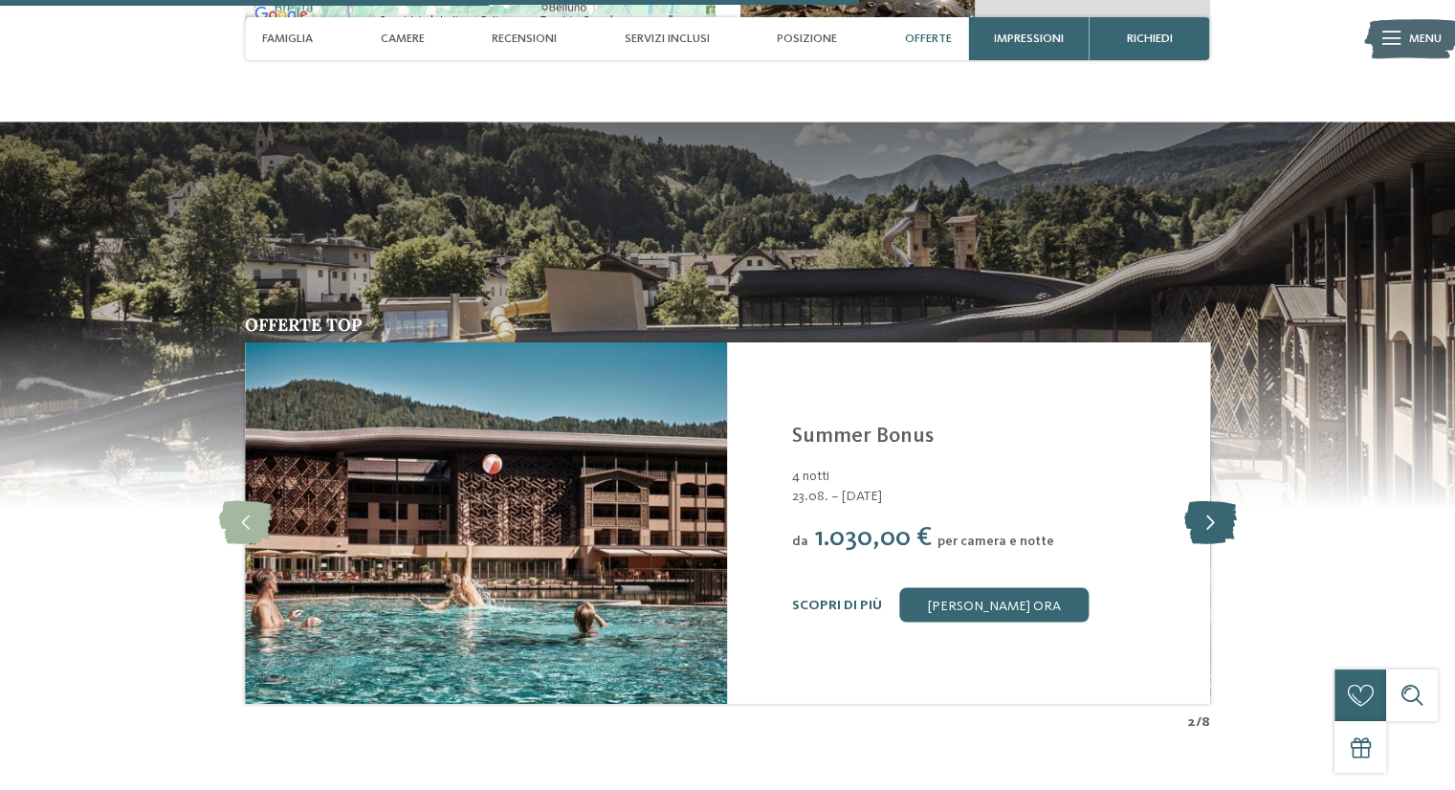
click at [1204, 505] on icon at bounding box center [1209, 522] width 53 height 43
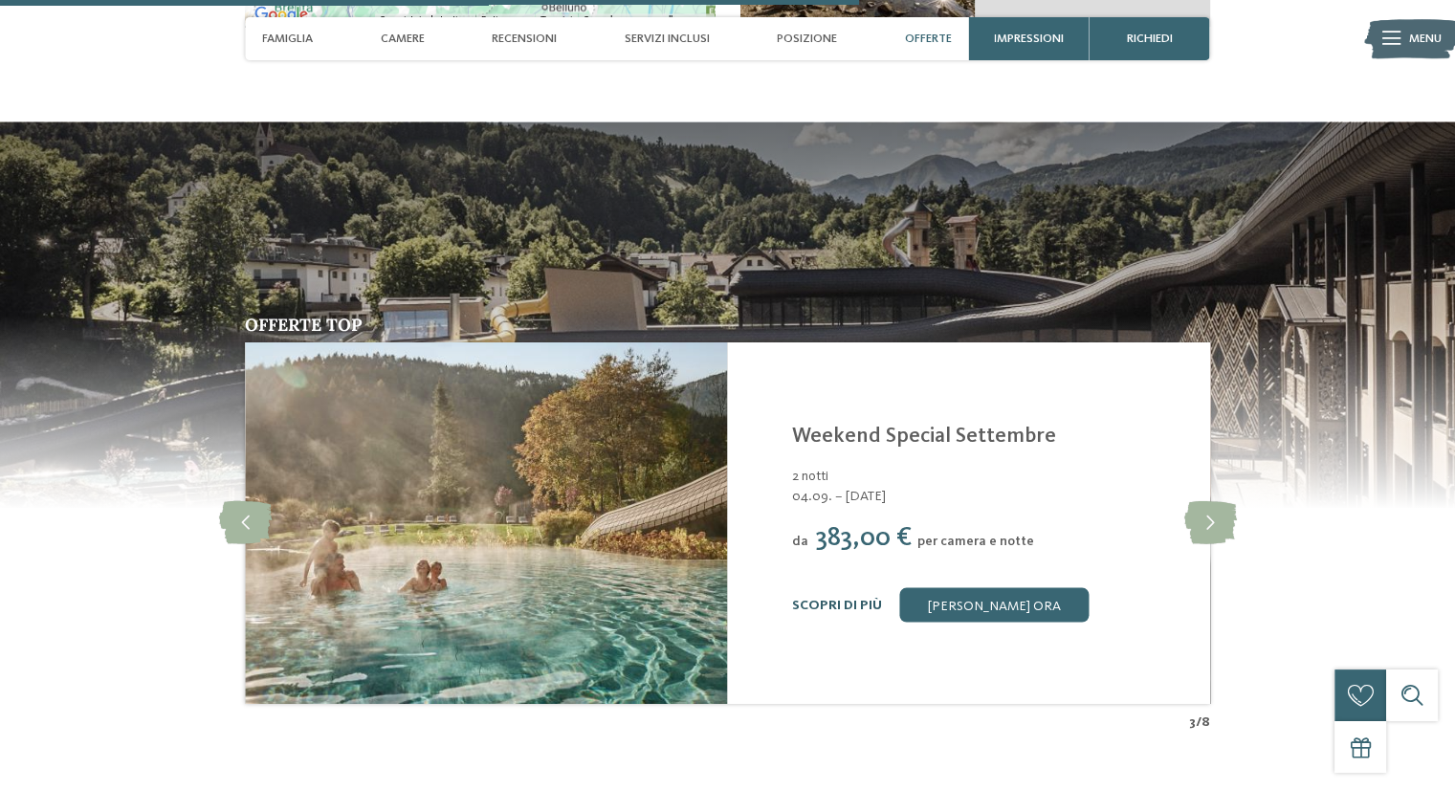
click at [807, 598] on link "Scopri di più" at bounding box center [837, 604] width 90 height 13
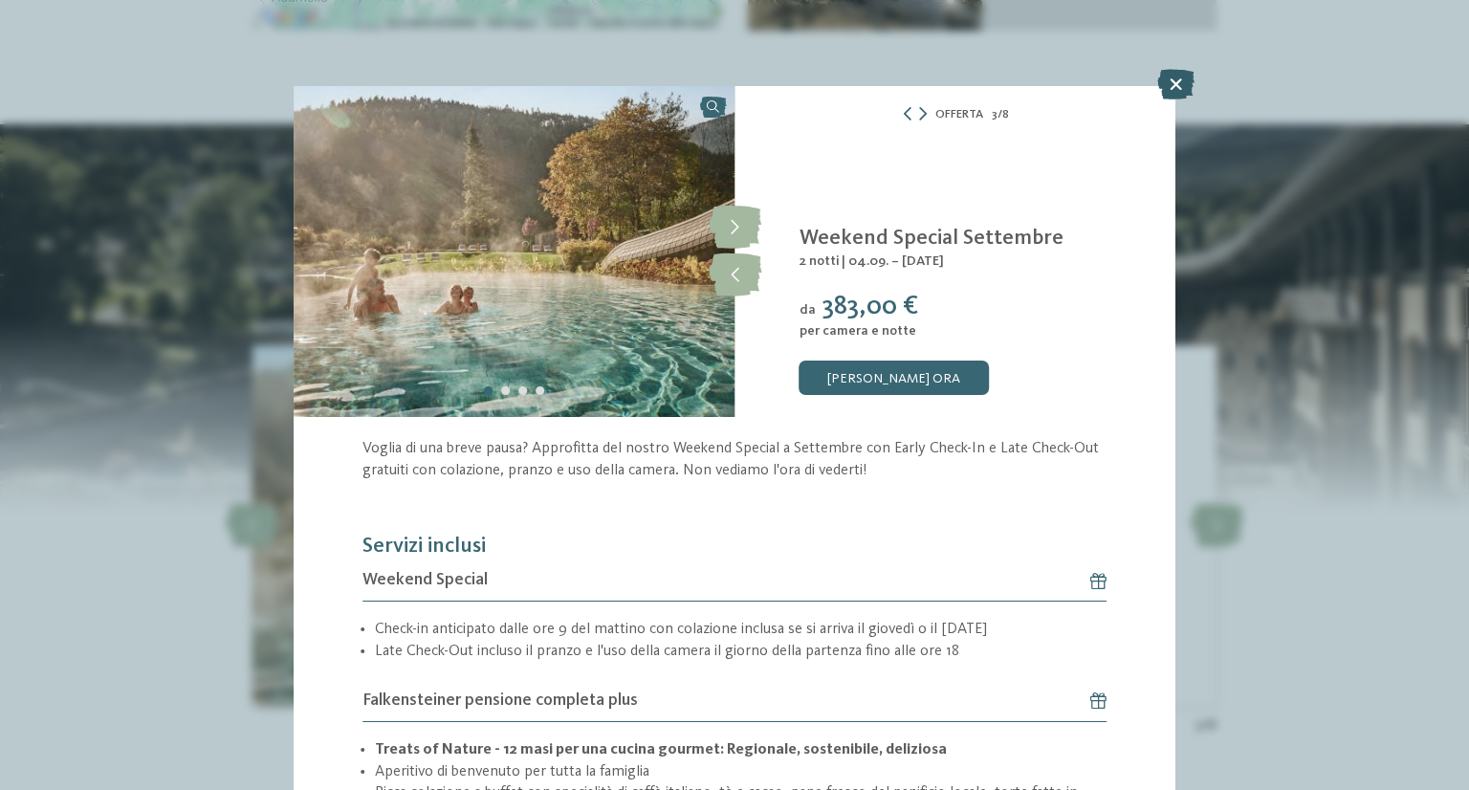
click at [1178, 77] on icon at bounding box center [1175, 84] width 37 height 31
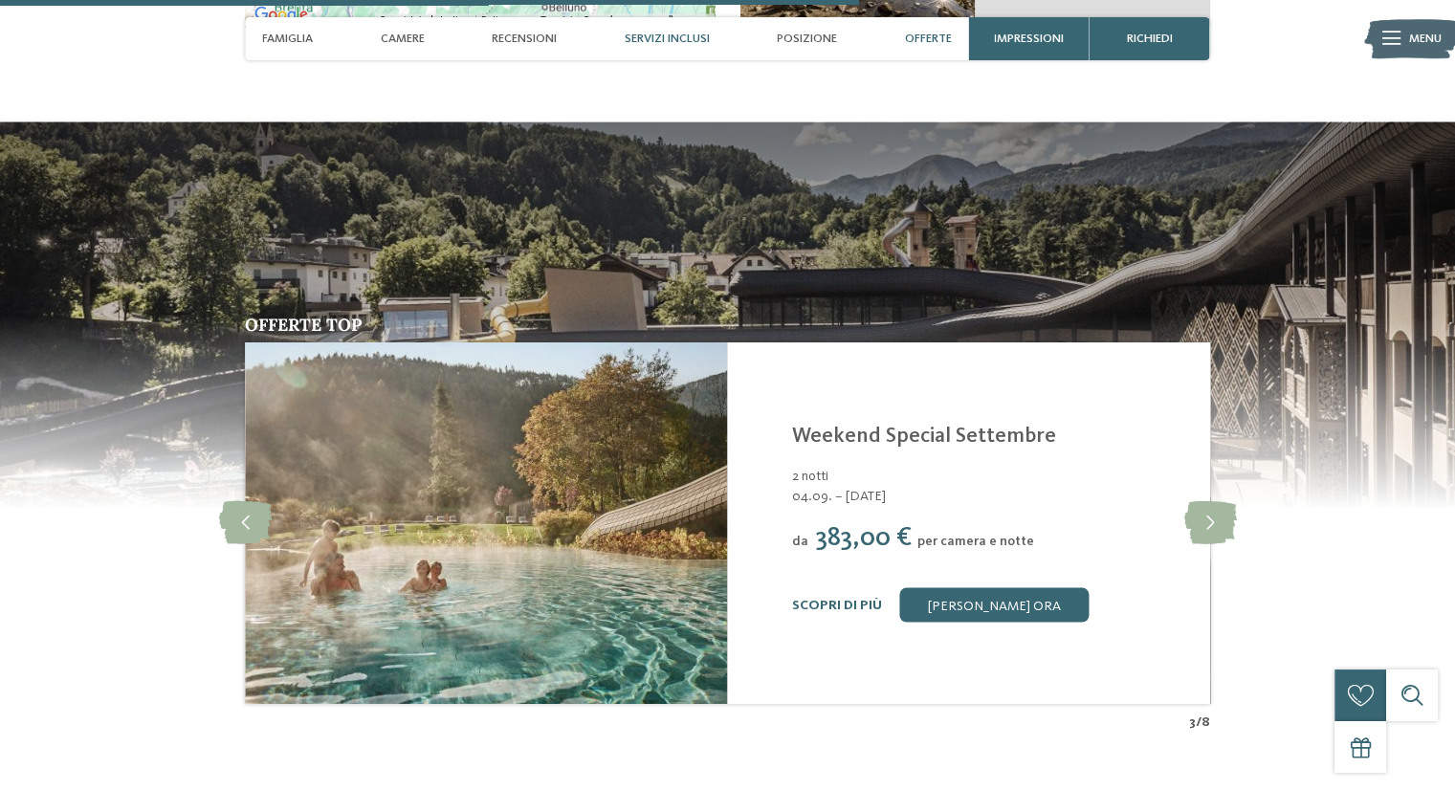
click at [644, 32] on span "Servizi inclusi" at bounding box center [667, 39] width 85 height 14
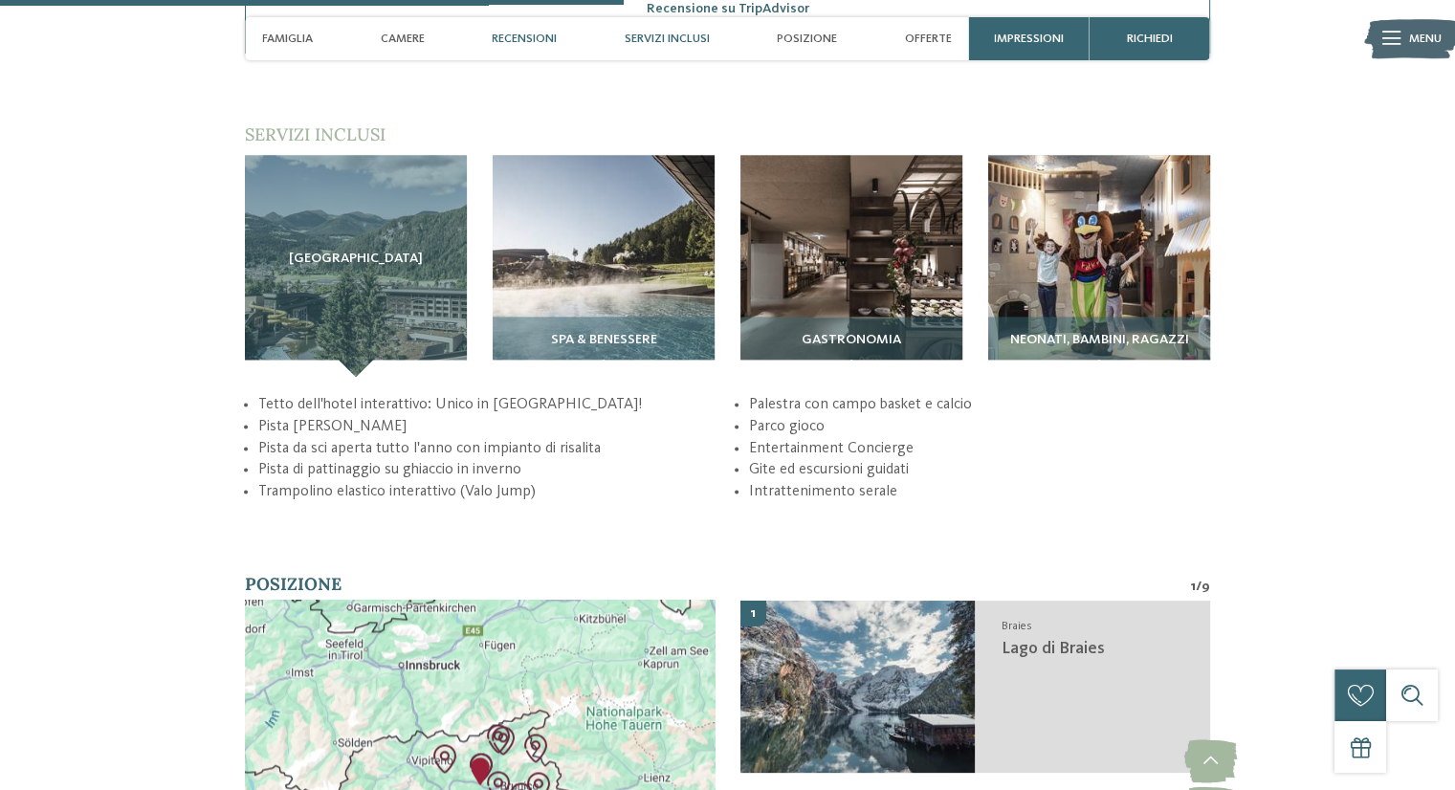
scroll to position [2503, 0]
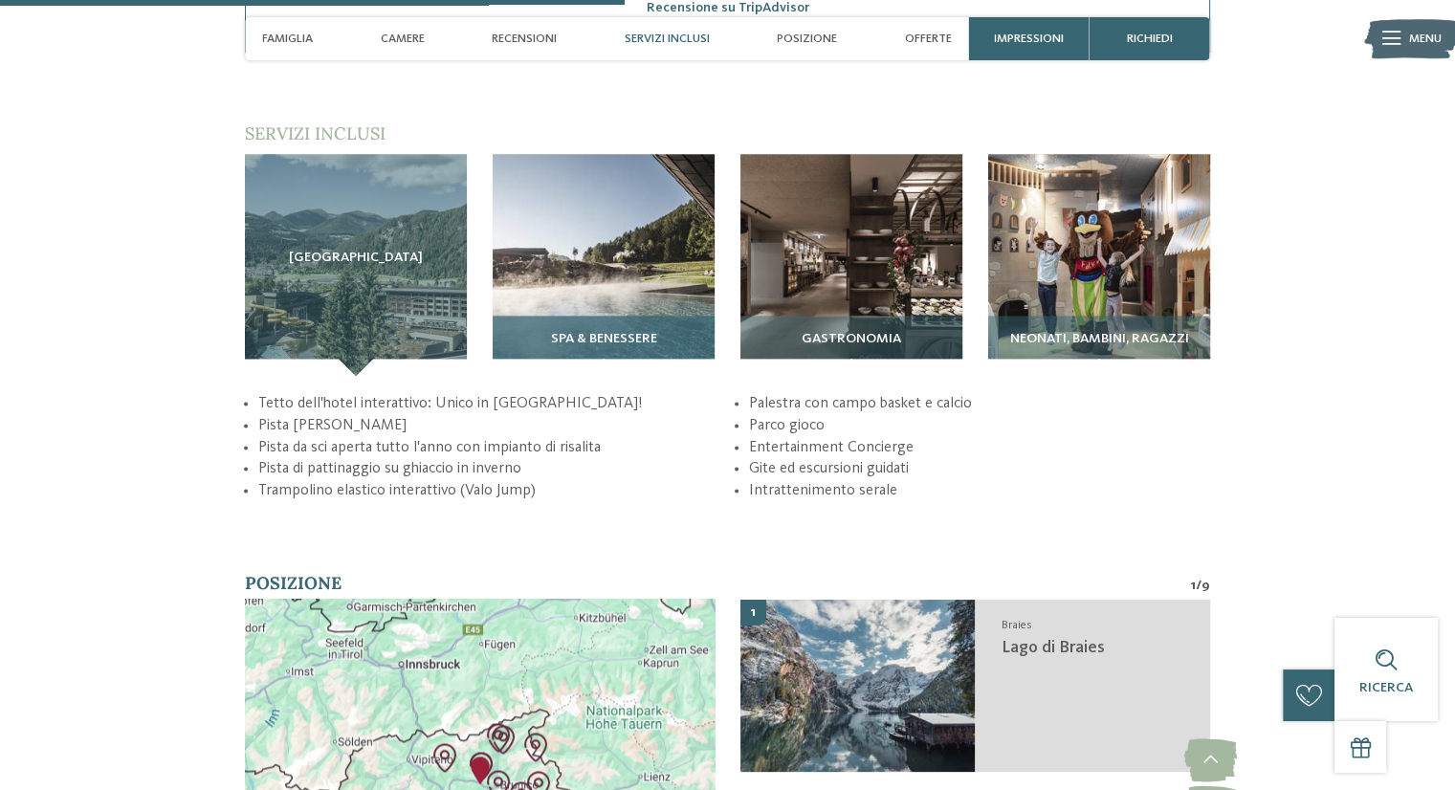
click at [559, 280] on img at bounding box center [604, 265] width 222 height 222
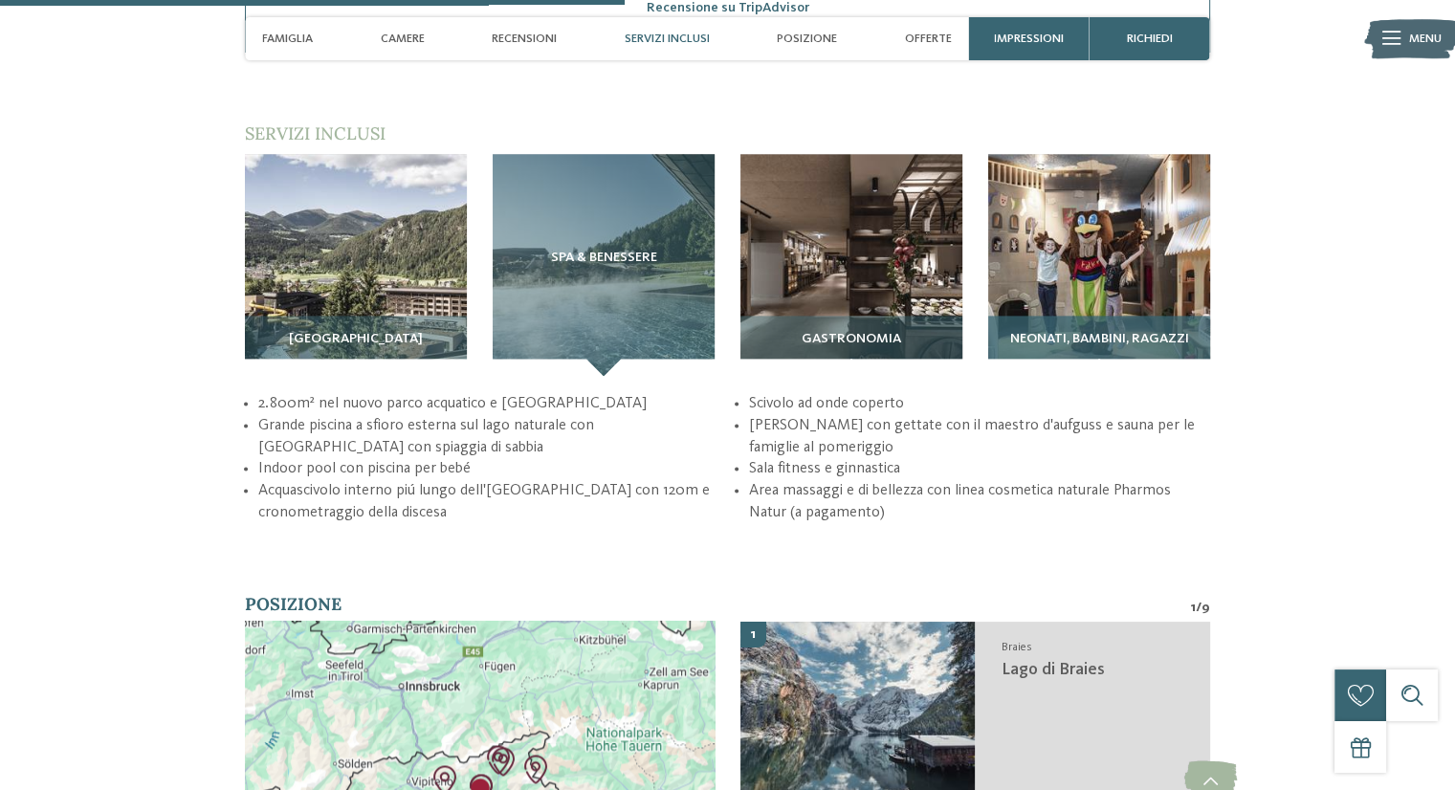
click at [1157, 236] on img at bounding box center [1099, 265] width 222 height 222
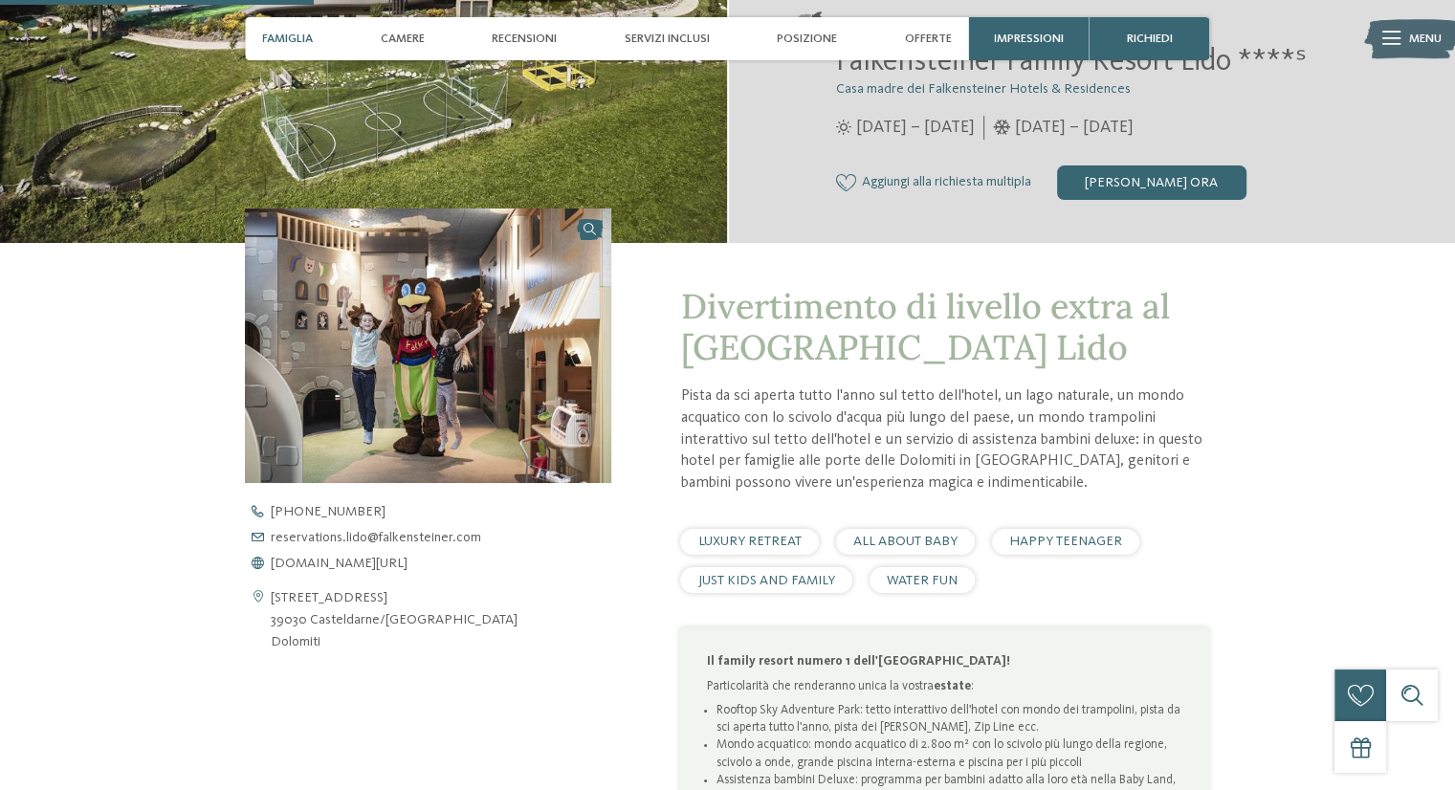
scroll to position [0, 0]
